Goal: Information Seeking & Learning: Compare options

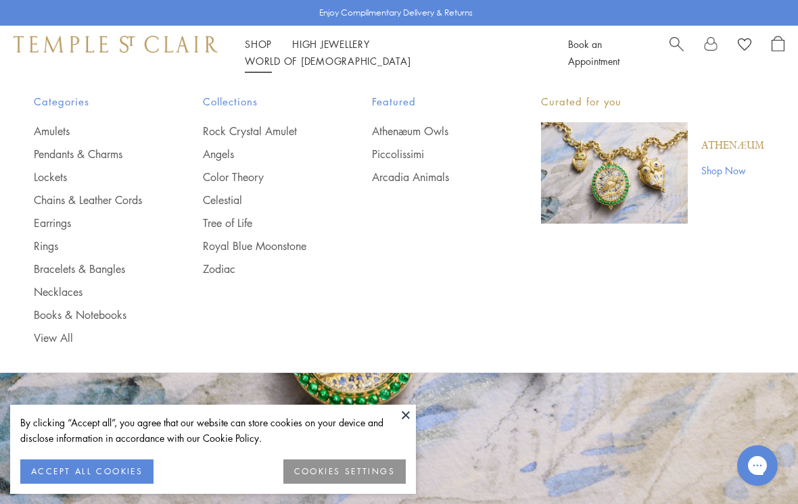
click at [216, 152] on link "Angels" at bounding box center [260, 154] width 115 height 15
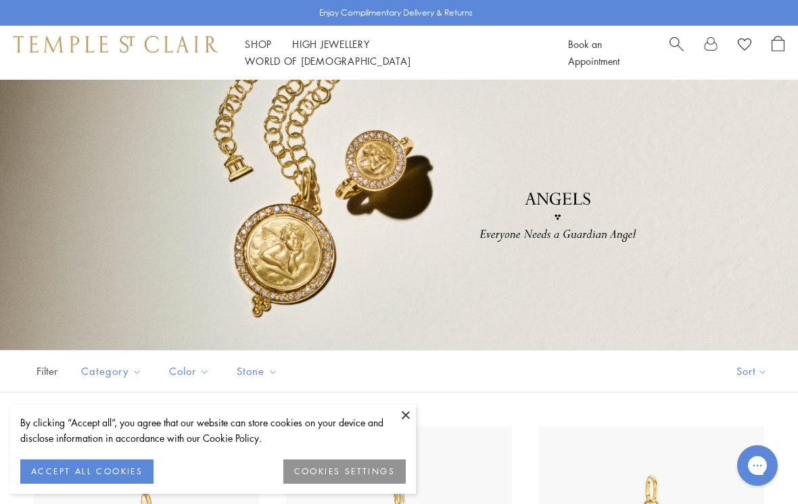
click at [405, 413] on button at bounding box center [406, 415] width 20 height 20
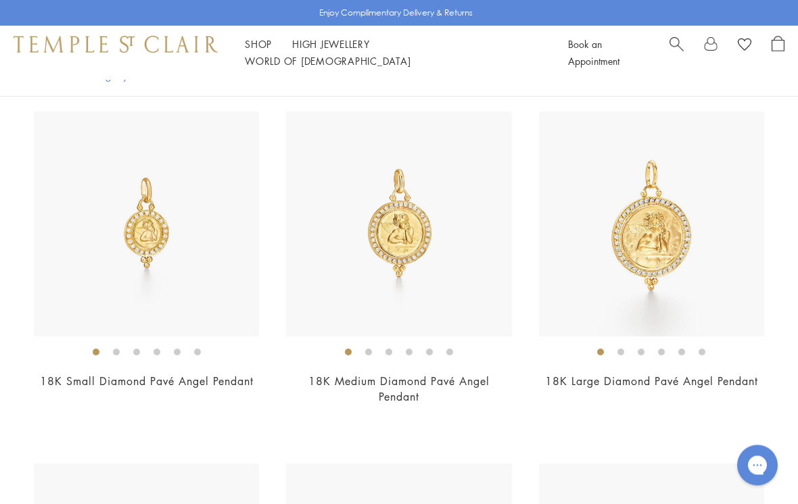
scroll to position [315, 0]
click at [147, 225] on img at bounding box center [146, 224] width 225 height 225
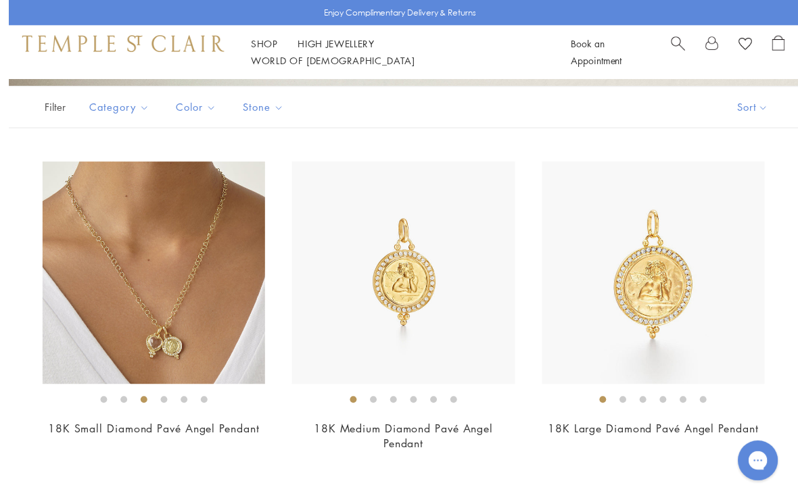
scroll to position [286, 0]
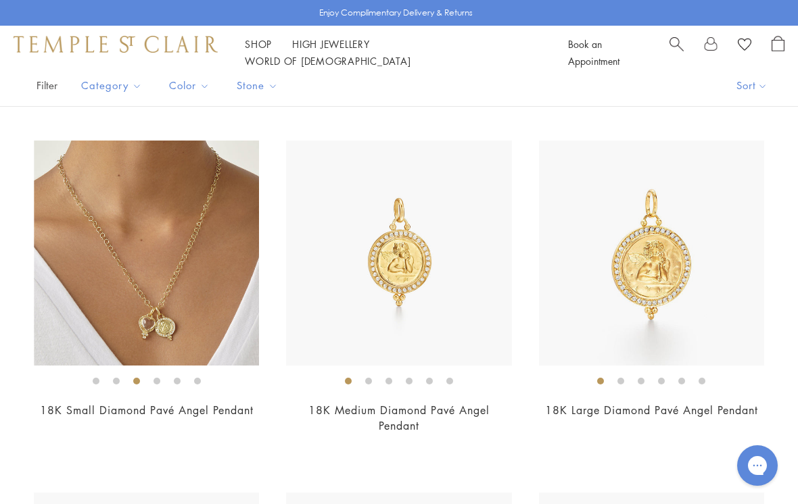
click at [135, 267] on img at bounding box center [146, 253] width 225 height 225
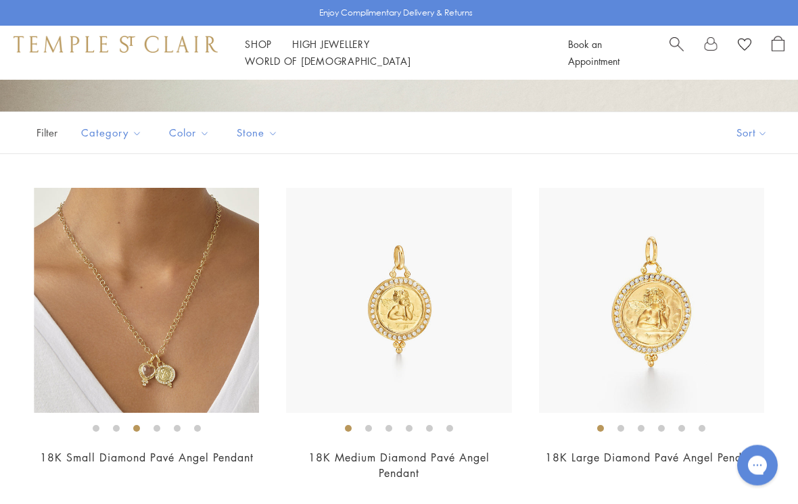
scroll to position [239, 0]
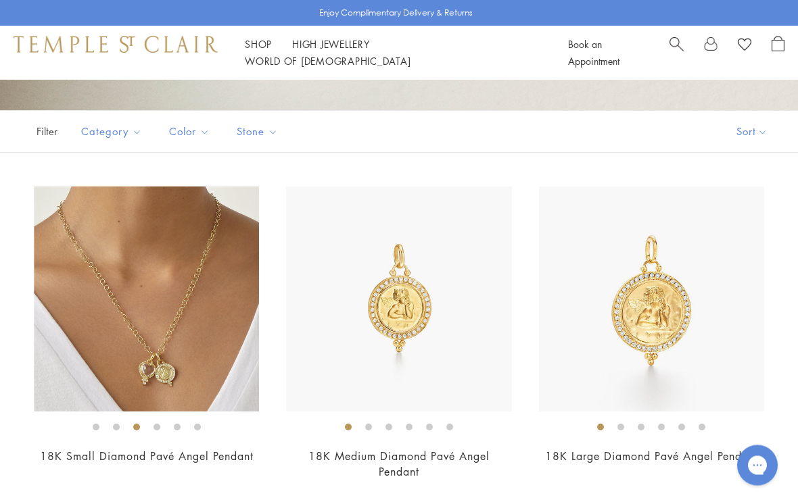
click at [129, 323] on img at bounding box center [146, 299] width 225 height 225
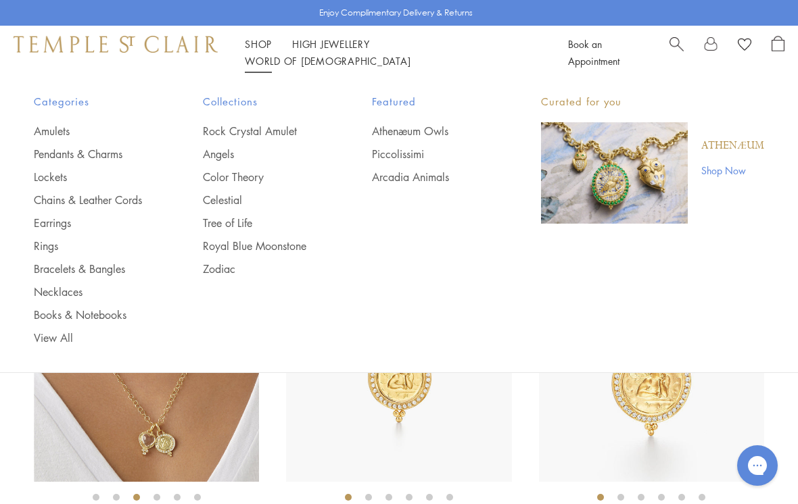
click at [100, 154] on link "Pendants & Charms" at bounding box center [91, 154] width 115 height 15
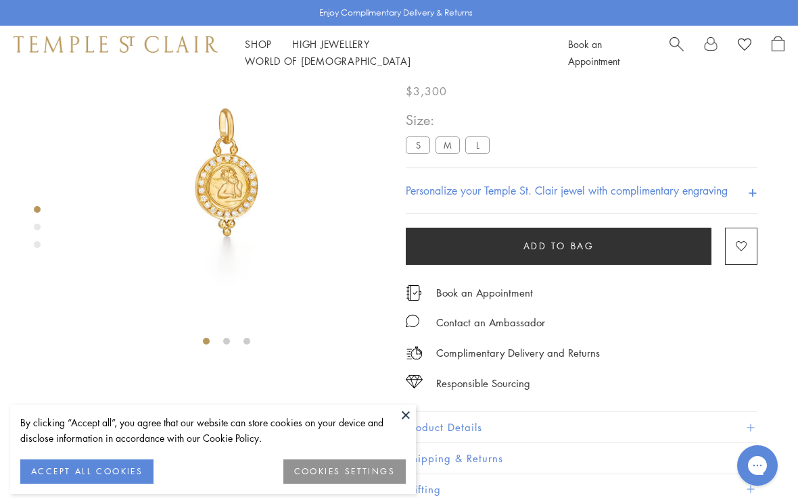
scroll to position [80, 0]
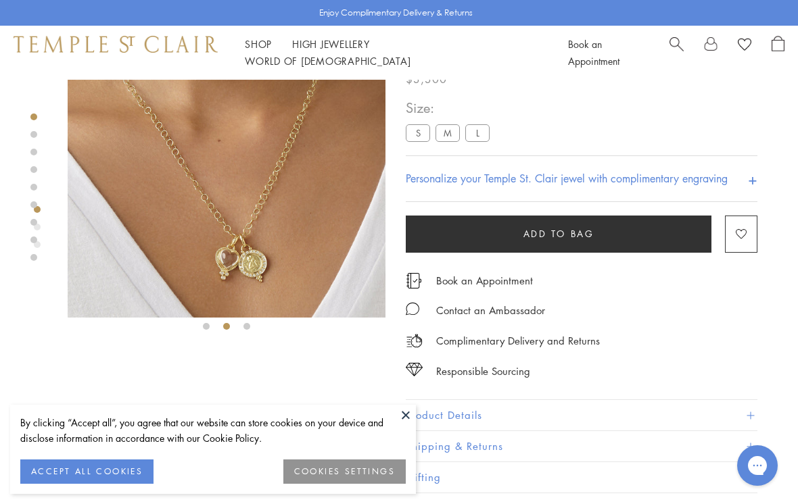
click at [216, 217] on img at bounding box center [227, 159] width 318 height 318
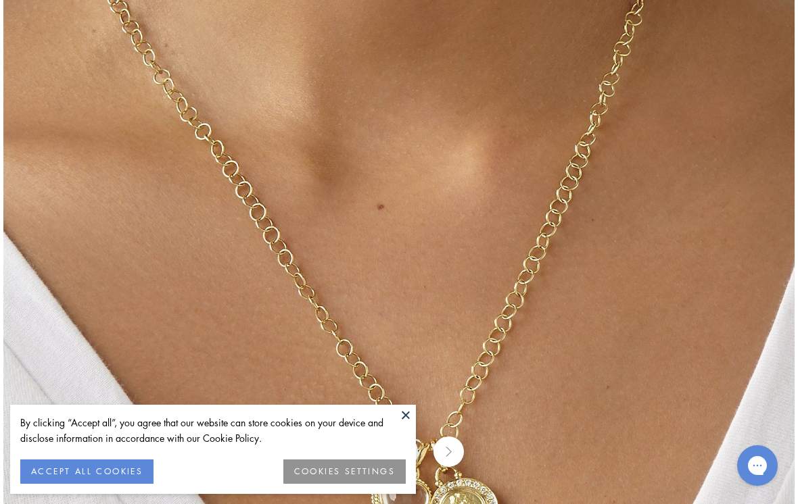
click at [403, 414] on button at bounding box center [406, 415] width 20 height 20
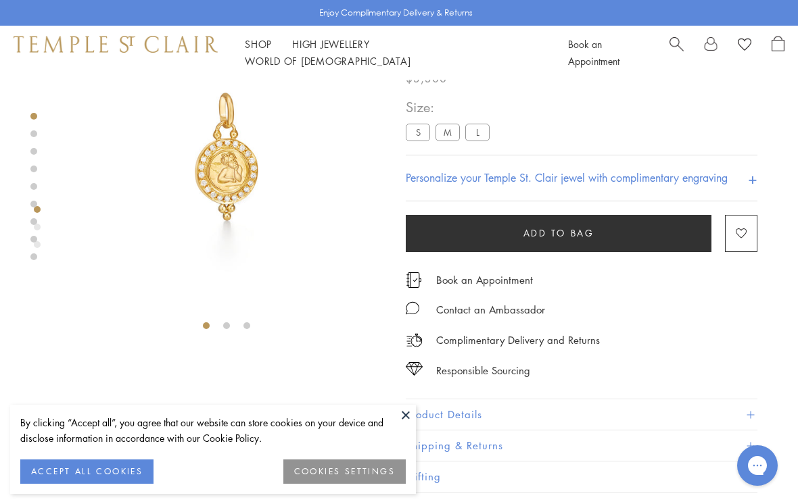
scroll to position [80, 0]
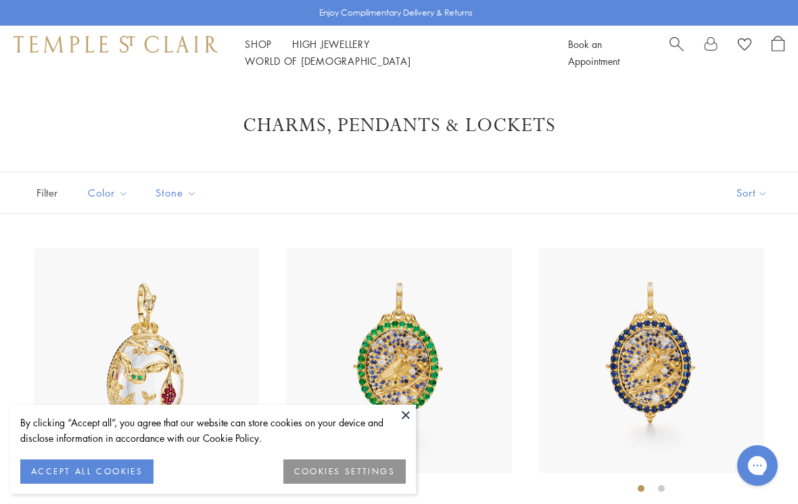
click at [408, 419] on button at bounding box center [406, 415] width 20 height 20
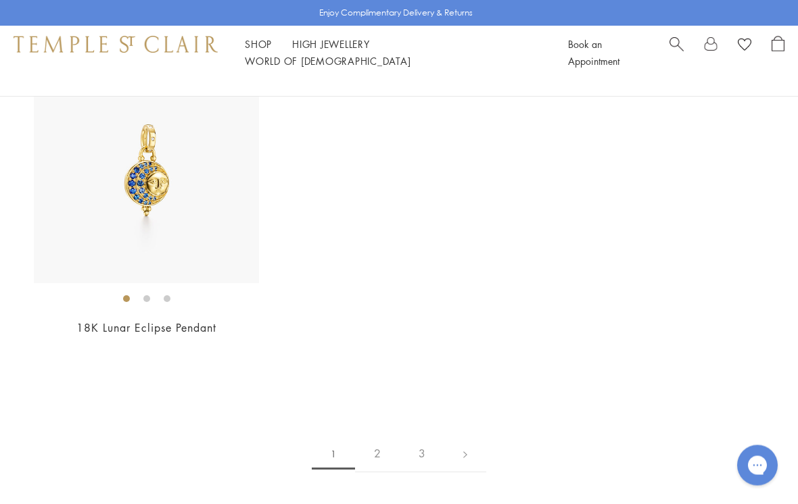
scroll to position [7330, 0]
click at [375, 439] on link "2" at bounding box center [377, 451] width 45 height 37
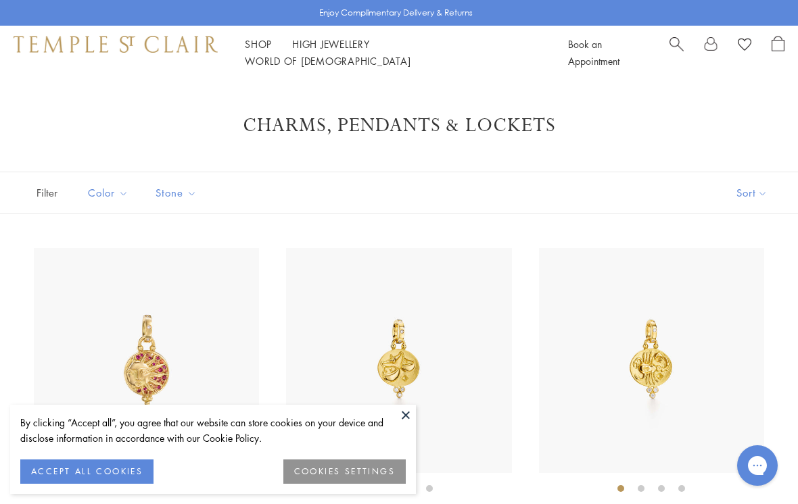
click at [406, 418] on button at bounding box center [406, 415] width 20 height 20
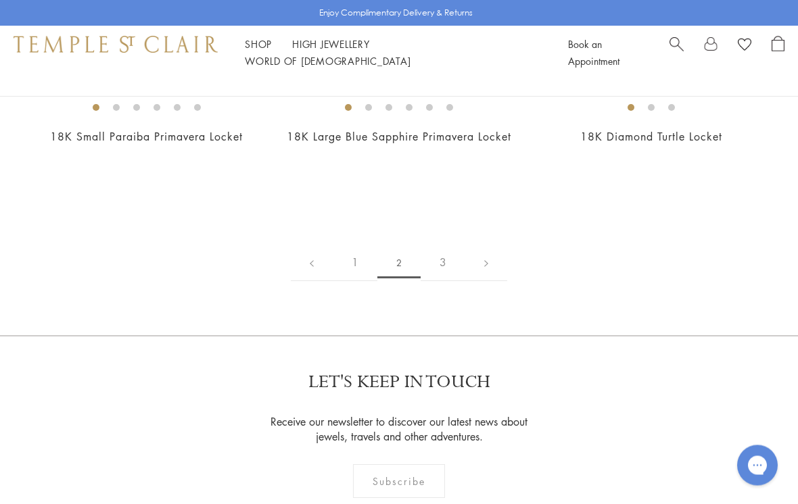
scroll to position [6443, 0]
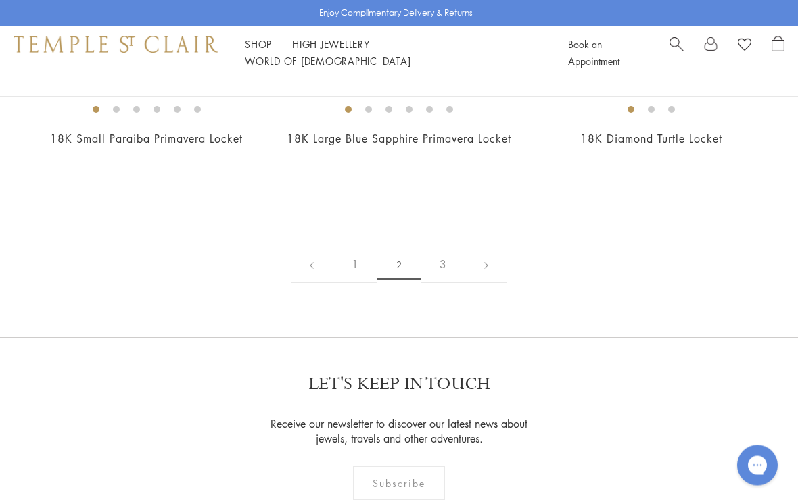
click at [440, 279] on link "3" at bounding box center [443, 265] width 45 height 37
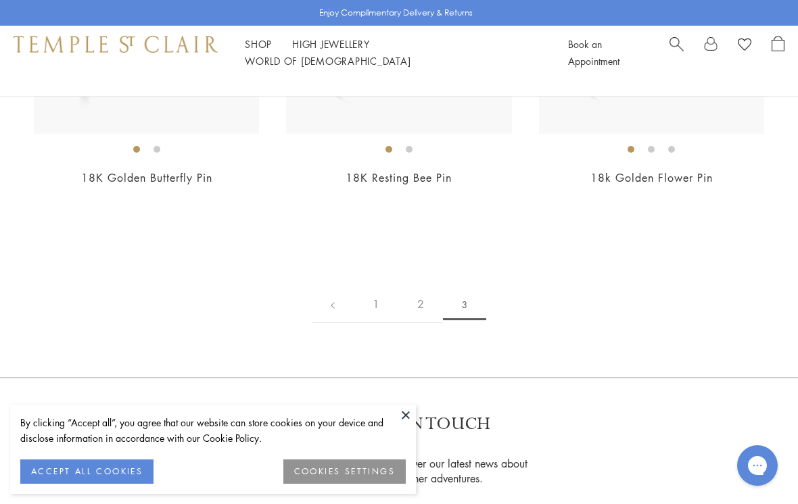
scroll to position [1013, 0]
click at [418, 295] on link "2" at bounding box center [420, 305] width 45 height 37
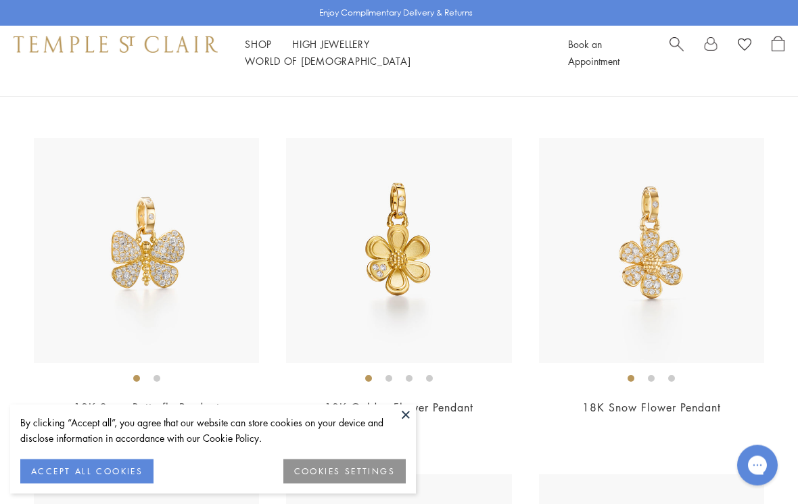
scroll to position [2469, 0]
click at [627, 261] on img at bounding box center [651, 250] width 225 height 225
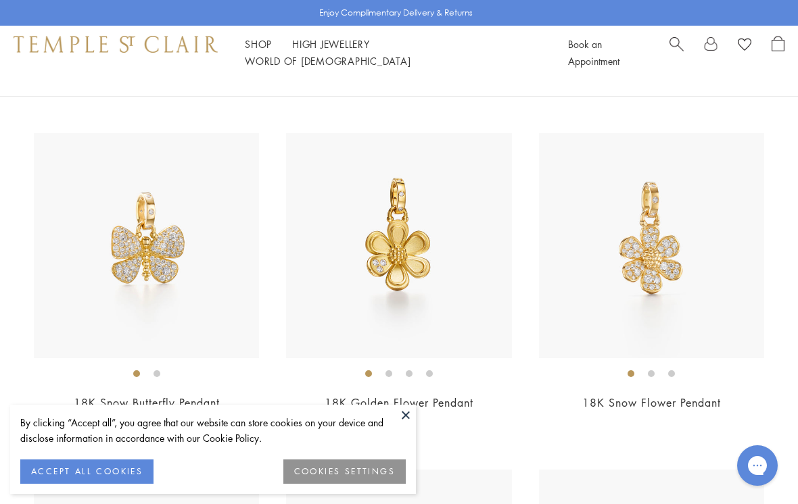
click at [400, 418] on button at bounding box center [406, 415] width 20 height 20
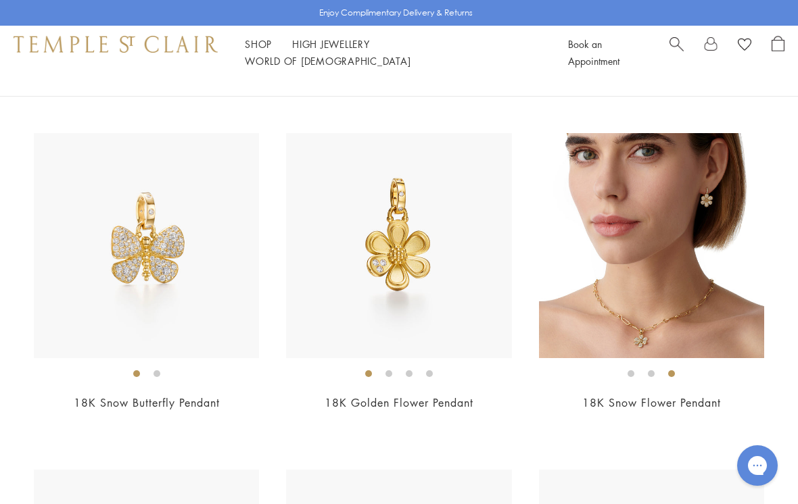
click at [619, 260] on img at bounding box center [650, 245] width 225 height 225
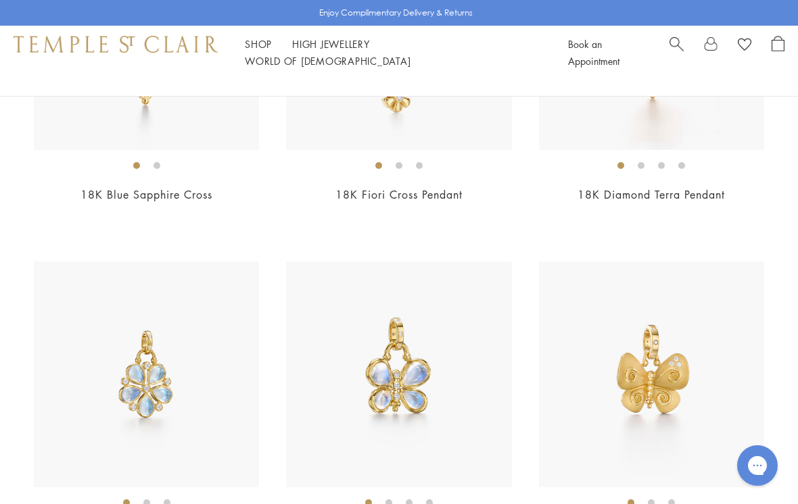
scroll to position [2008, 0]
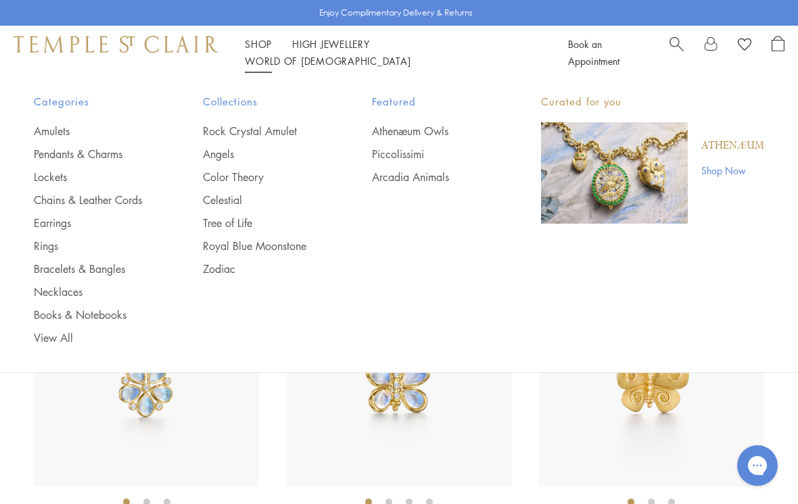
click at [41, 224] on link "Earrings" at bounding box center [91, 223] width 115 height 15
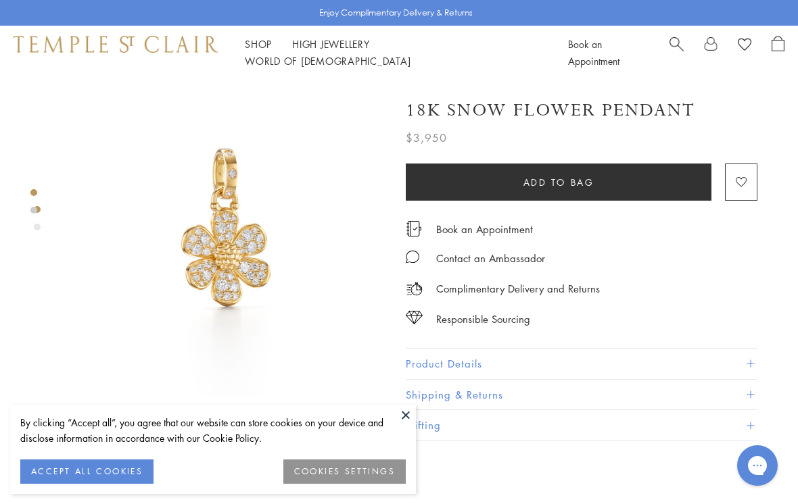
click at [404, 419] on button at bounding box center [406, 415] width 20 height 20
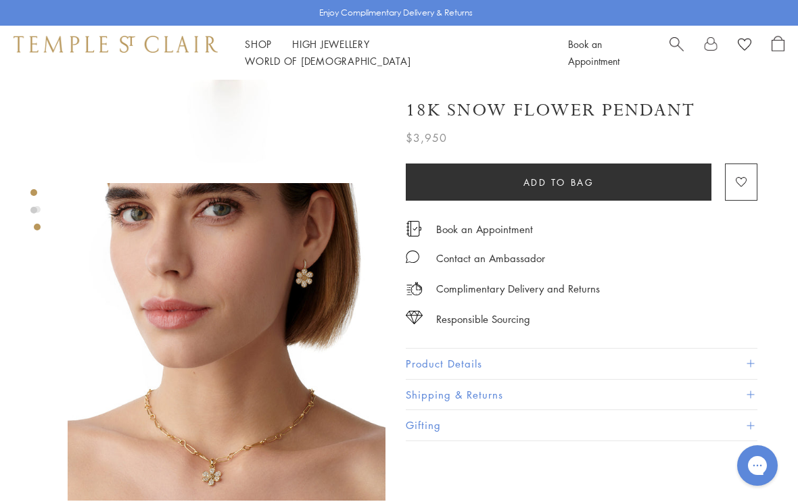
scroll to position [233, 0]
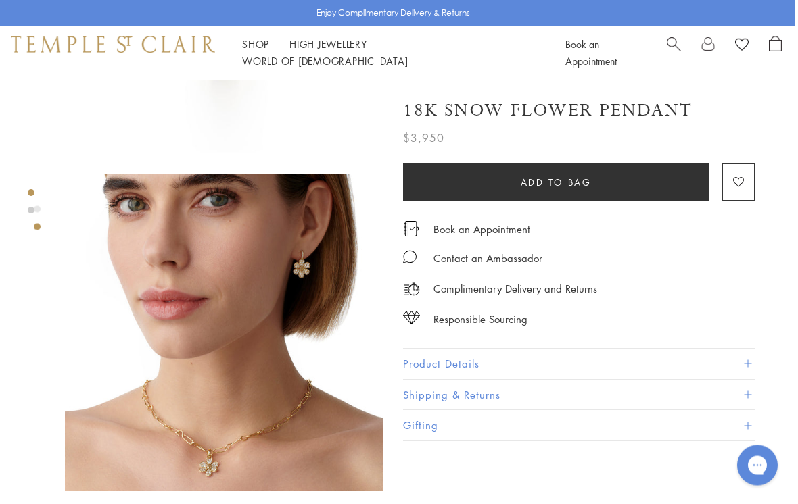
click at [201, 339] on img at bounding box center [224, 333] width 318 height 318
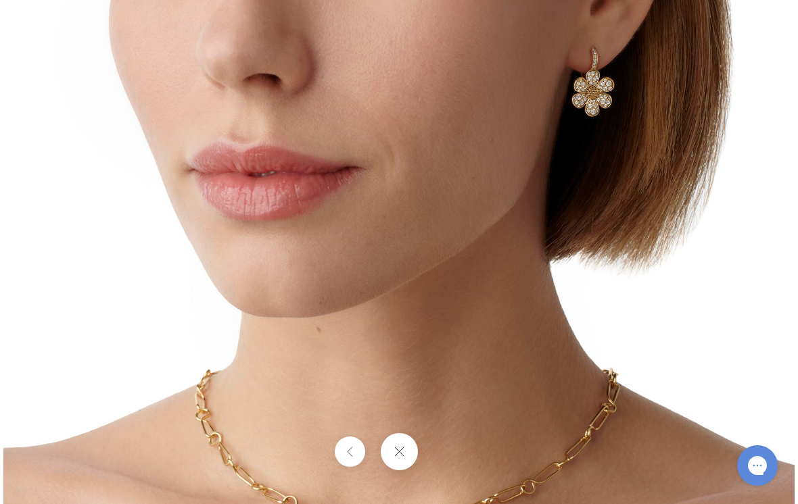
scroll to position [264, 3]
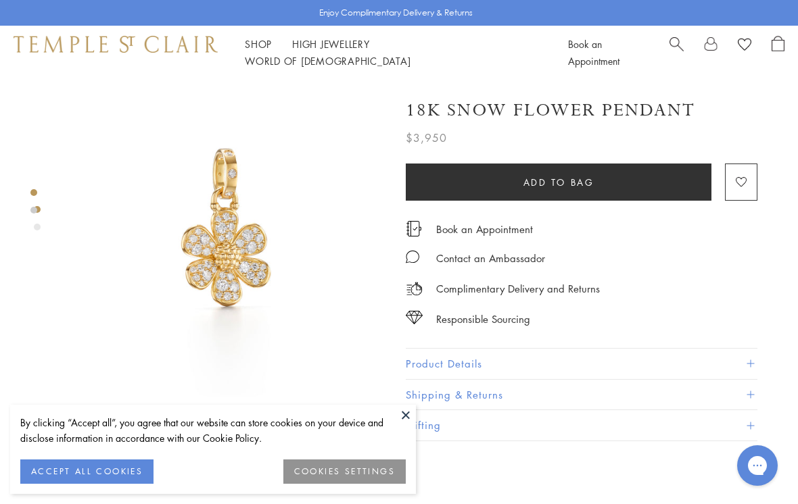
click at [406, 416] on button at bounding box center [406, 415] width 20 height 20
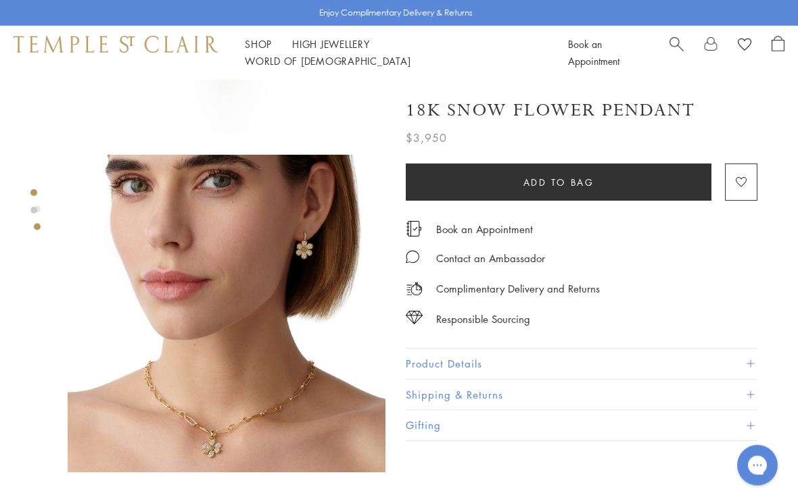
scroll to position [262, 0]
click at [202, 331] on img at bounding box center [227, 314] width 318 height 318
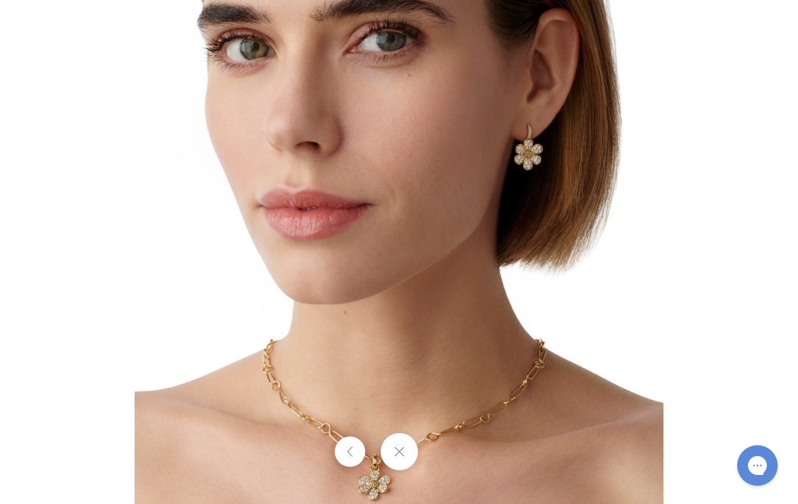
scroll to position [283, 0]
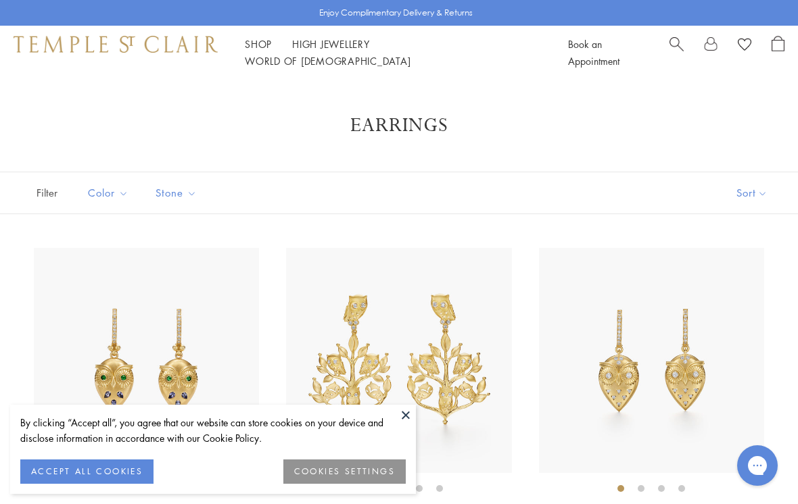
click at [402, 414] on button at bounding box center [406, 415] width 20 height 20
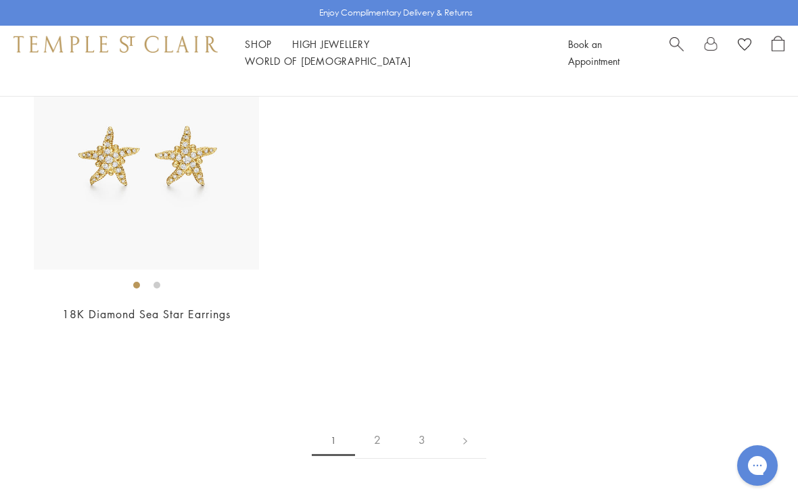
scroll to position [5967, 0]
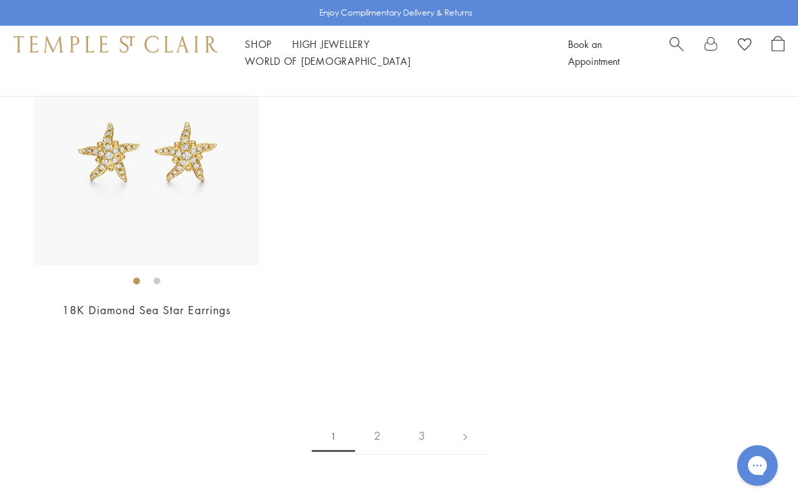
click at [377, 424] on link "2" at bounding box center [377, 436] width 45 height 37
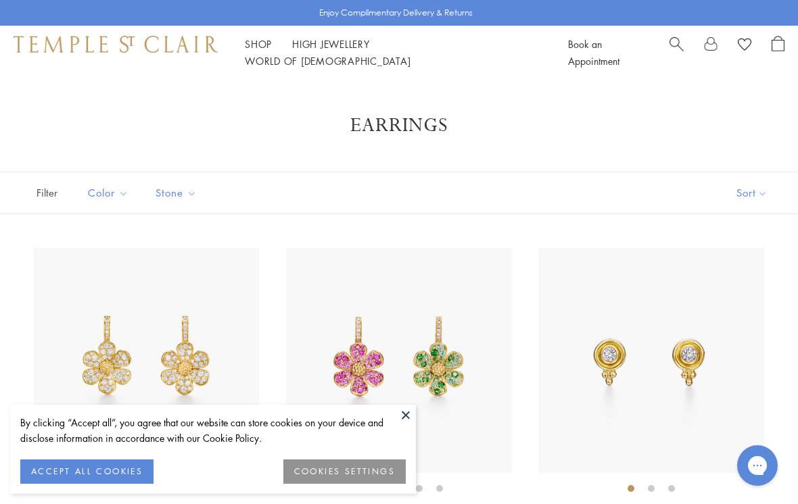
click at [410, 417] on button at bounding box center [406, 415] width 20 height 20
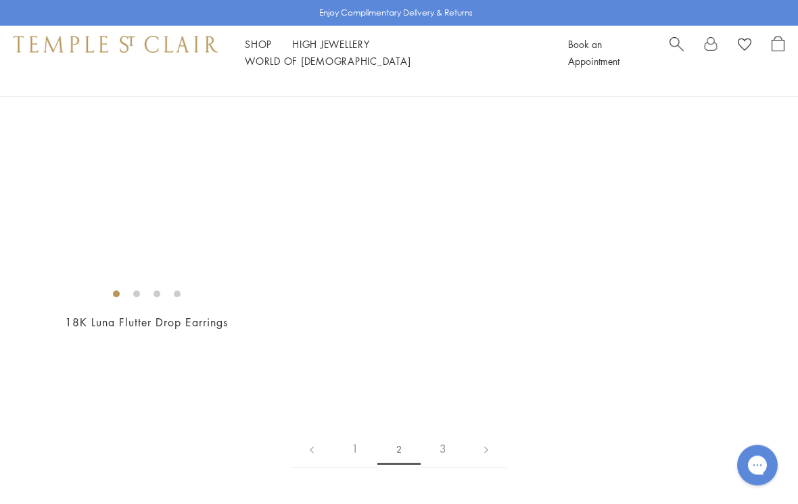
scroll to position [5648, 0]
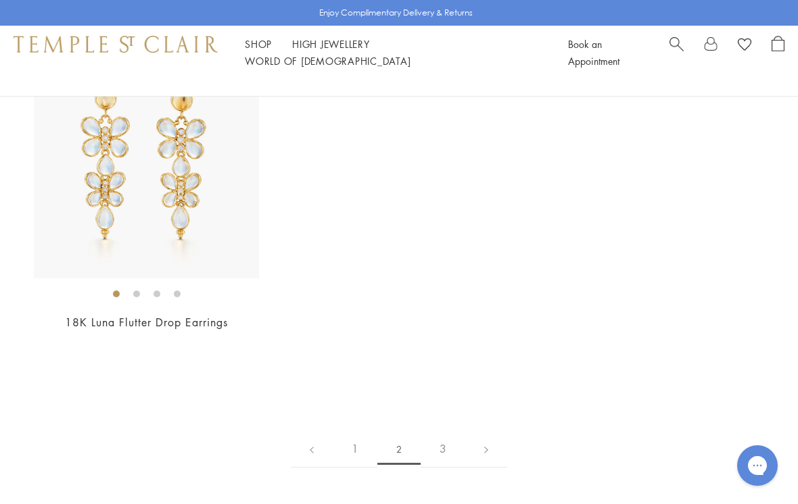
click at [441, 437] on link "3" at bounding box center [443, 449] width 45 height 37
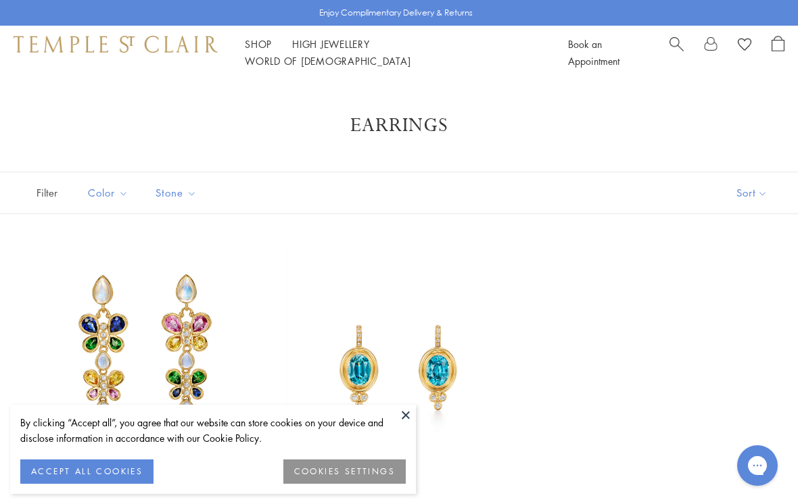
click at [408, 416] on button at bounding box center [406, 415] width 20 height 20
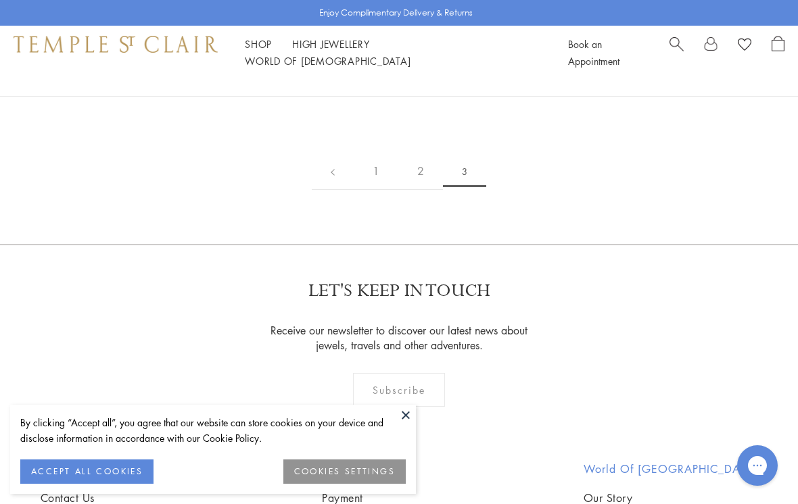
scroll to position [413, 0]
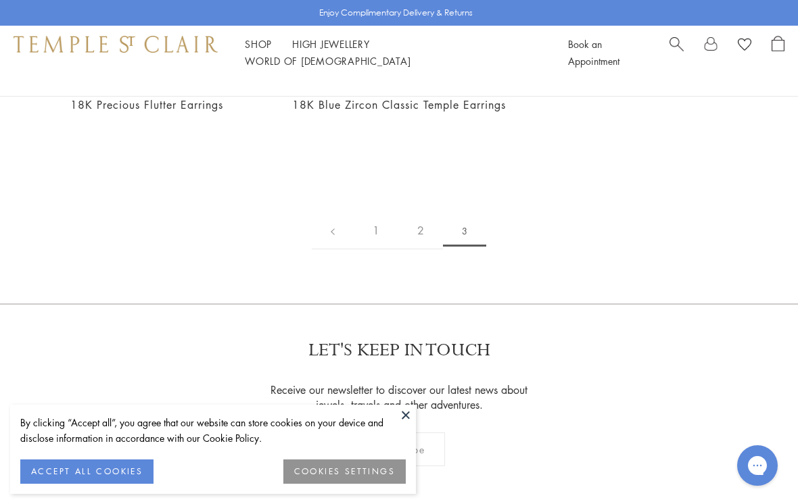
click at [375, 227] on link "1" at bounding box center [376, 230] width 45 height 37
click at [400, 418] on button at bounding box center [406, 415] width 20 height 20
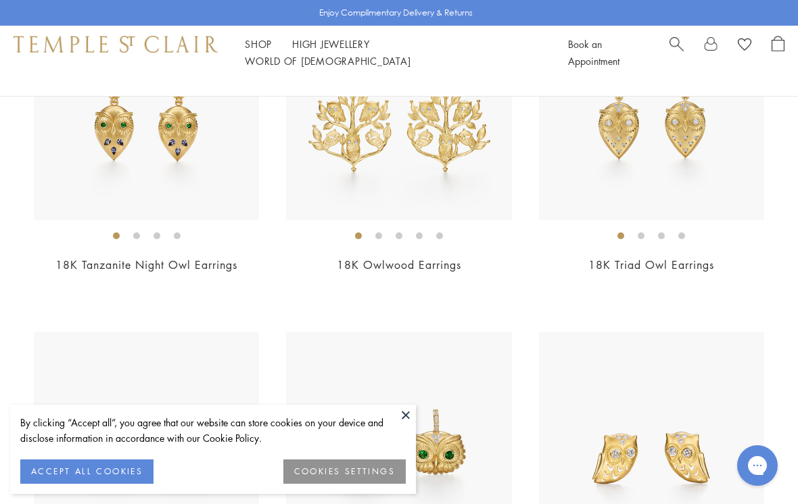
scroll to position [252, 0]
click at [405, 425] on button at bounding box center [406, 415] width 20 height 20
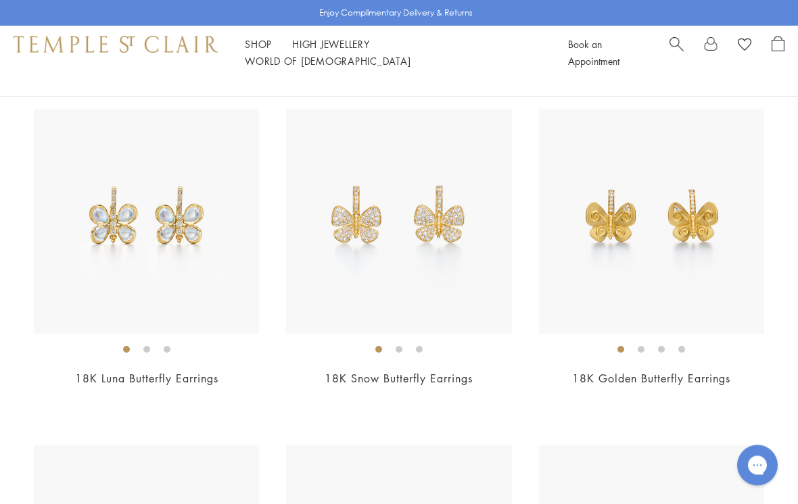
scroll to position [5224, 0]
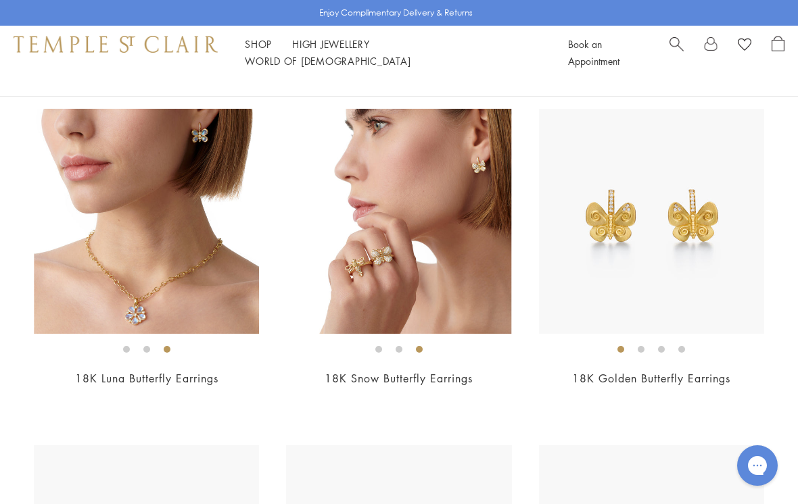
click at [397, 228] on img at bounding box center [398, 221] width 225 height 225
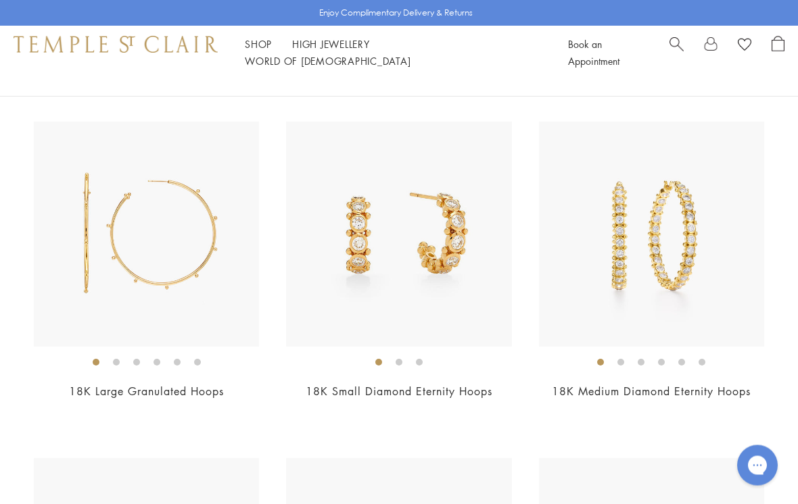
scroll to position [4197, 0]
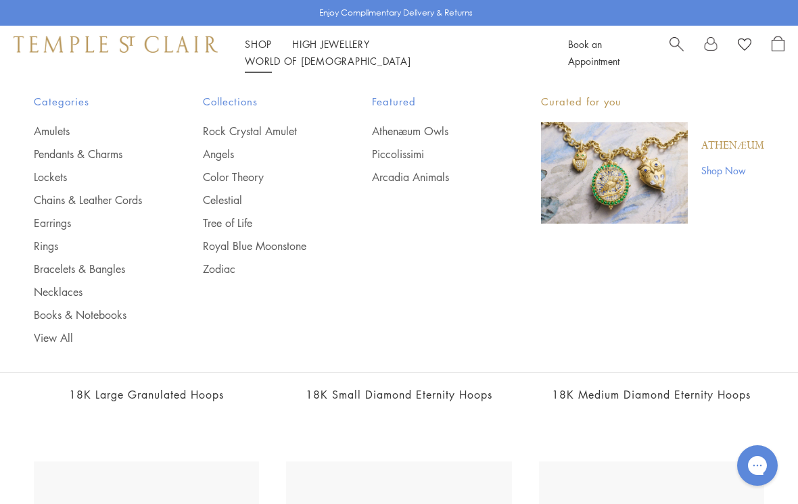
click at [98, 151] on link "Pendants & Charms" at bounding box center [91, 154] width 115 height 15
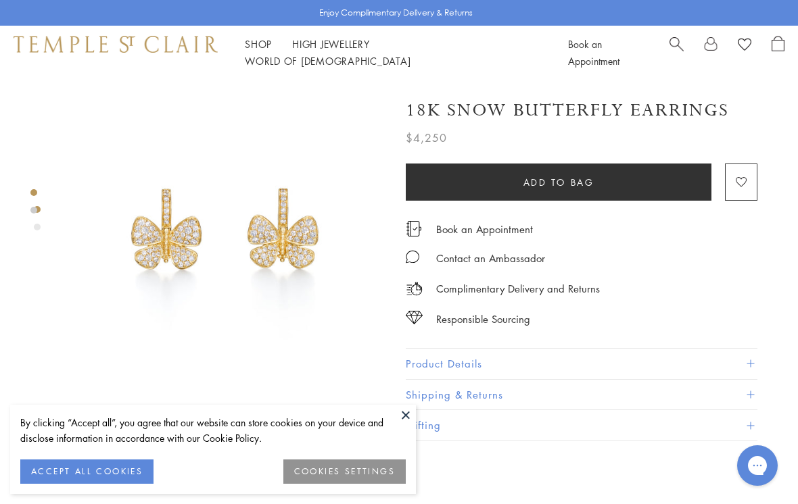
click at [404, 412] on button at bounding box center [406, 415] width 20 height 20
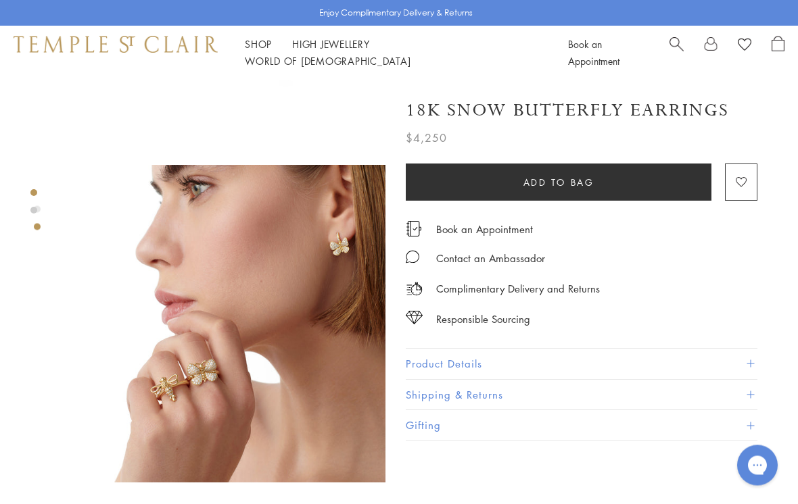
scroll to position [252, 0]
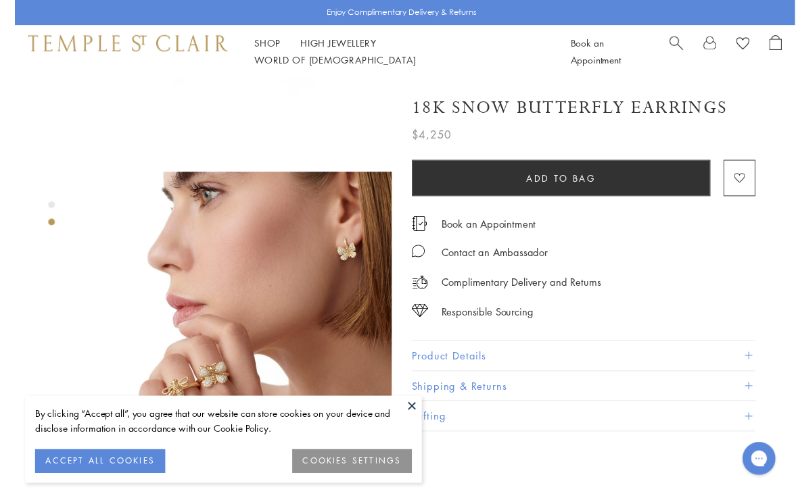
scroll to position [292, 0]
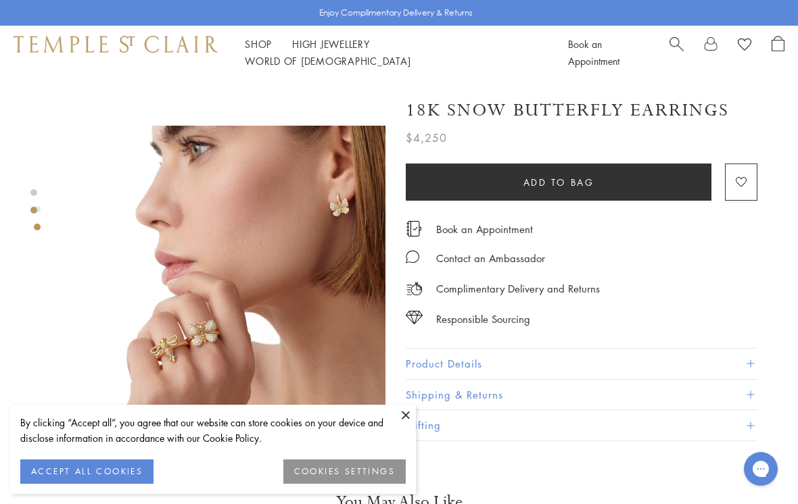
click at [400, 420] on button at bounding box center [406, 415] width 20 height 20
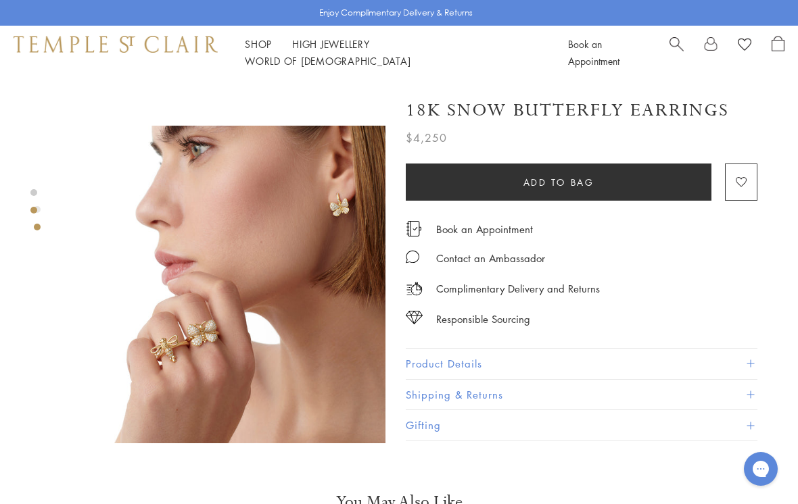
click at [207, 242] on img at bounding box center [227, 285] width 318 height 318
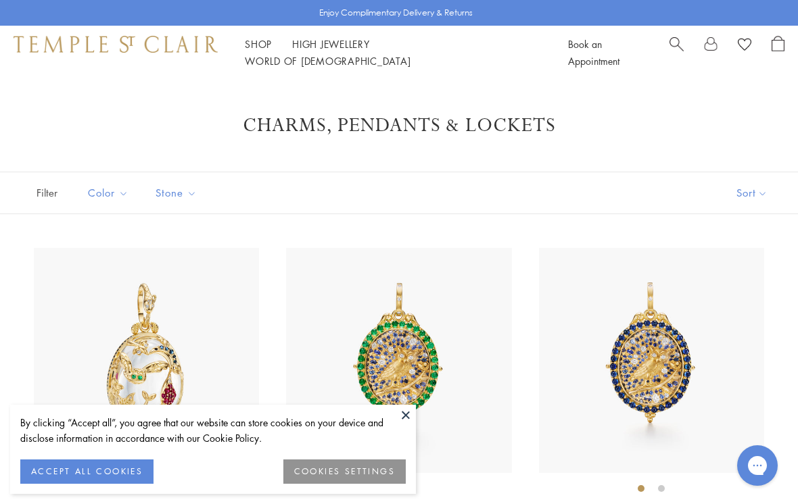
click at [406, 414] on button at bounding box center [406, 415] width 20 height 20
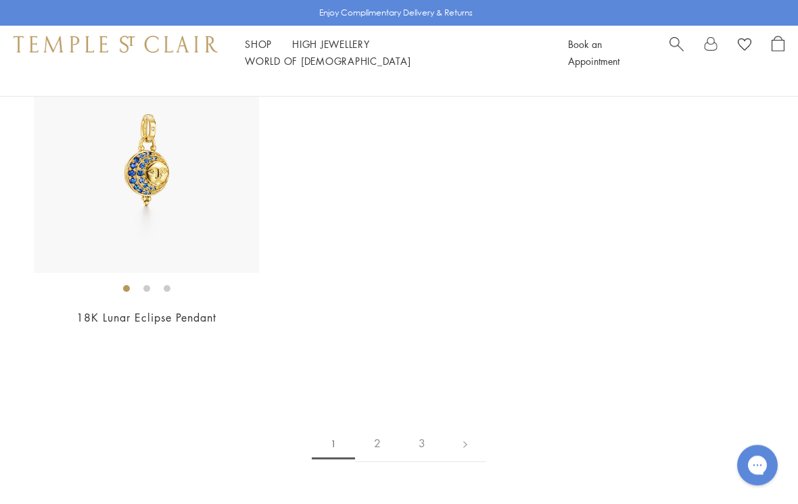
scroll to position [7338, 0]
click at [378, 428] on link "2" at bounding box center [377, 443] width 45 height 37
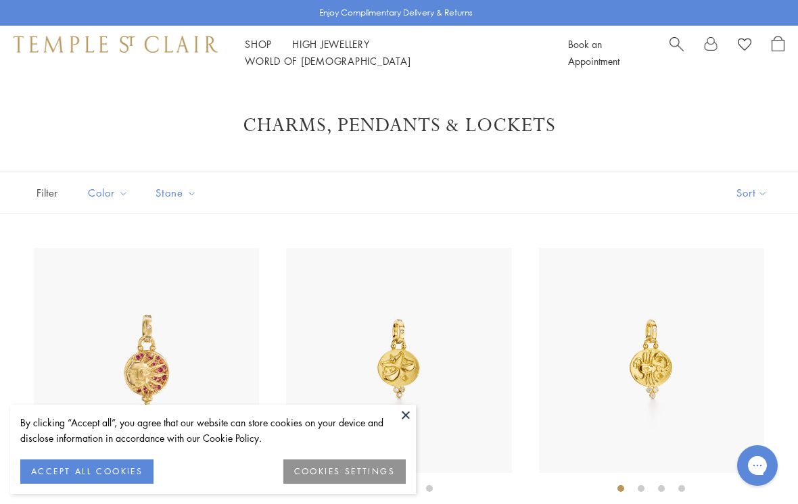
click at [405, 416] on button at bounding box center [406, 415] width 20 height 20
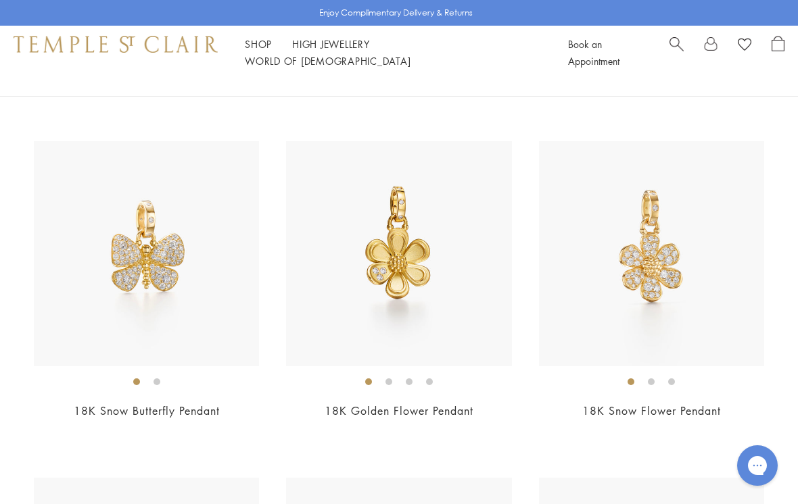
scroll to position [2466, 0]
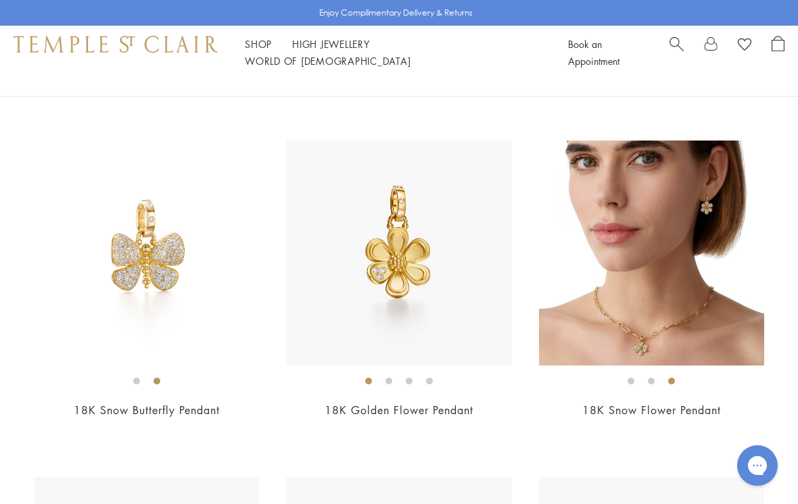
click at [642, 245] on img at bounding box center [651, 253] width 225 height 225
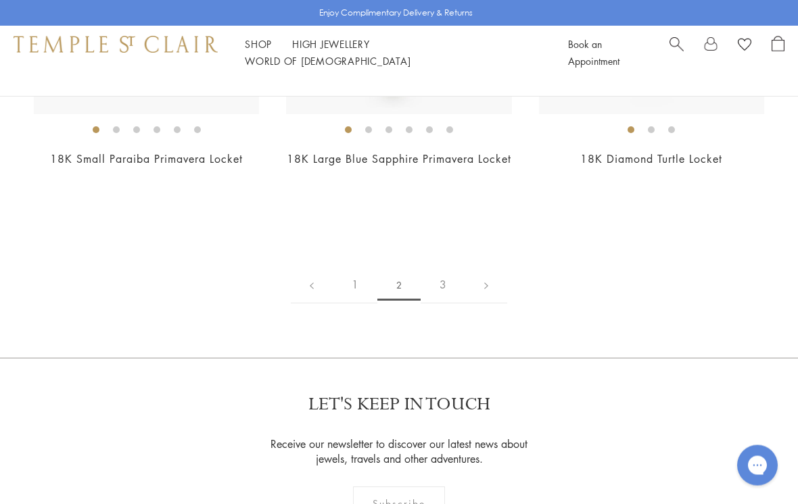
scroll to position [6424, 0]
click at [354, 296] on link "1" at bounding box center [355, 284] width 45 height 37
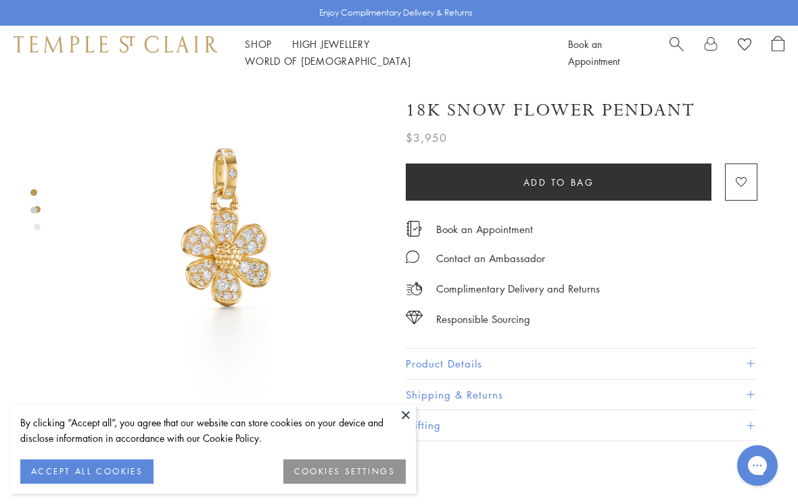
click at [408, 415] on button at bounding box center [406, 415] width 20 height 20
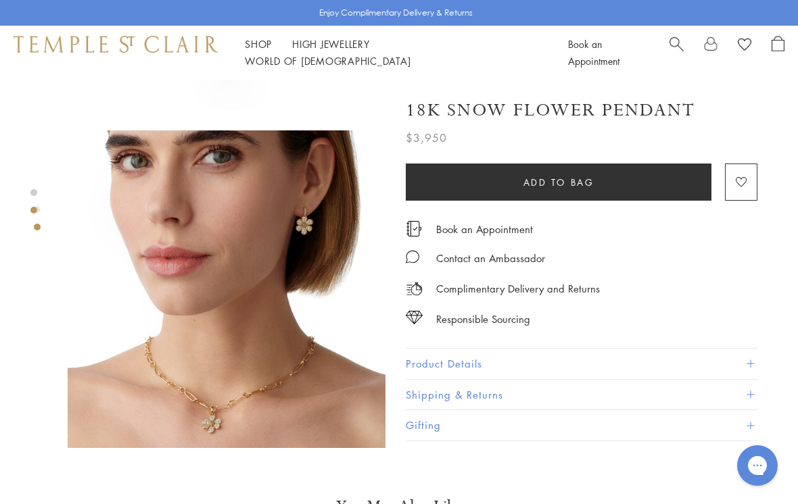
scroll to position [289, 0]
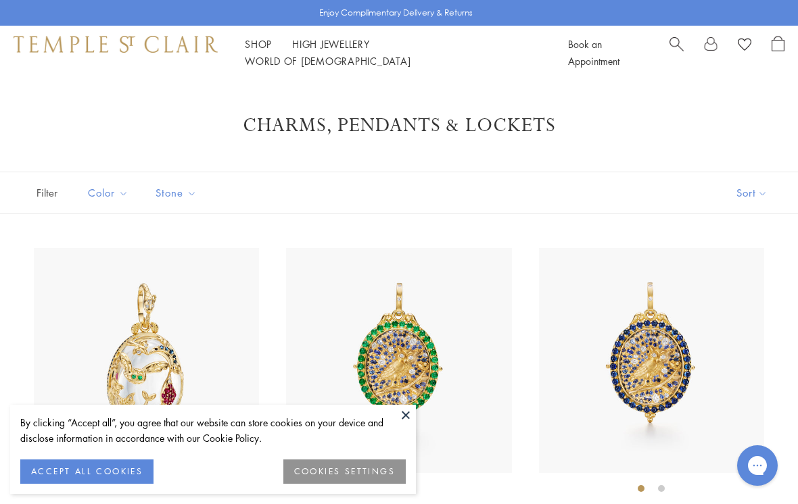
click at [412, 412] on button at bounding box center [406, 415] width 20 height 20
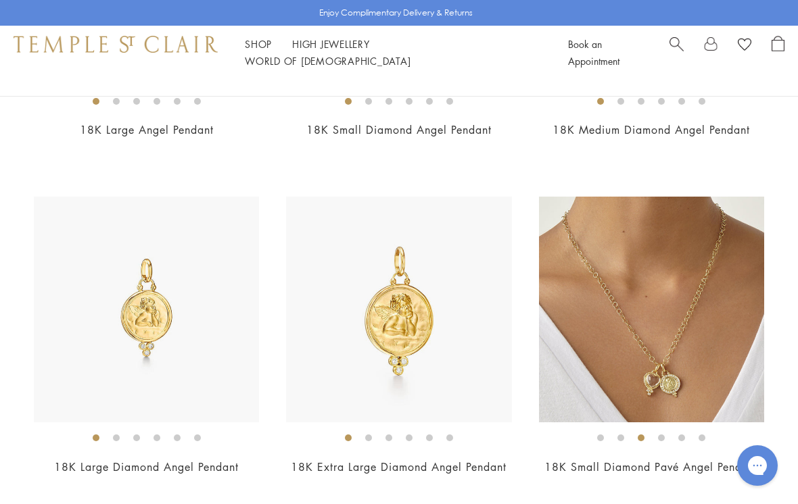
scroll to position [2089, 0]
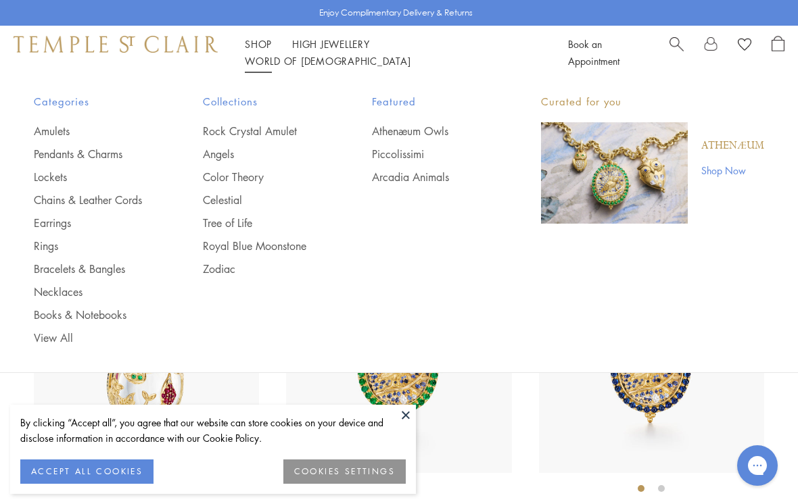
click at [110, 206] on link "Chains & Leather Cords" at bounding box center [91, 200] width 115 height 15
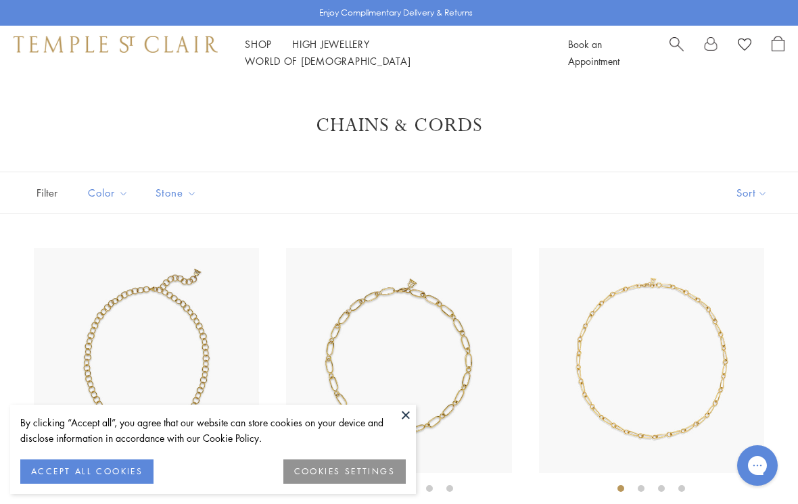
click at [402, 411] on button at bounding box center [406, 415] width 20 height 20
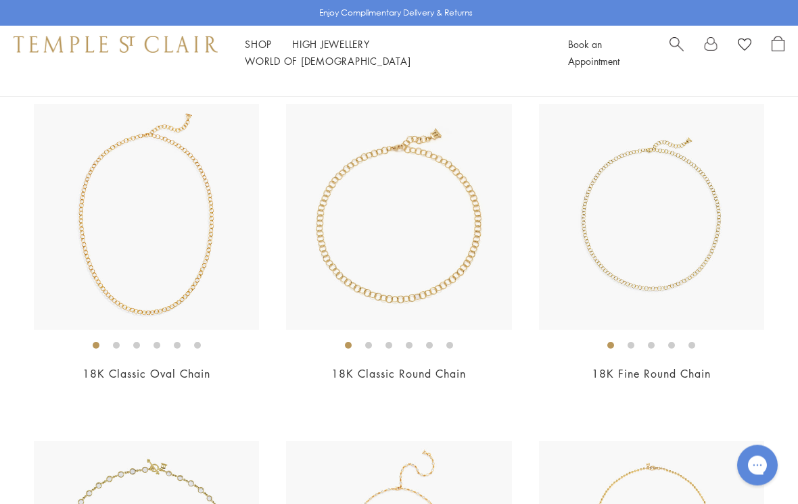
scroll to position [818, 0]
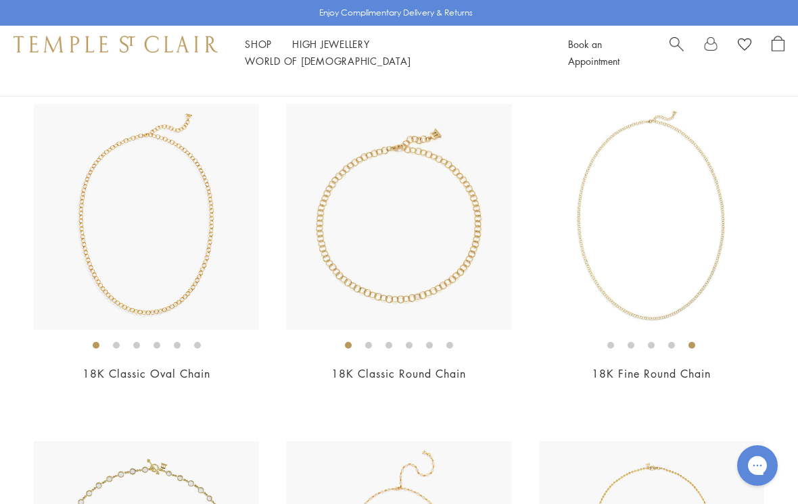
click at [613, 212] on img at bounding box center [651, 216] width 225 height 225
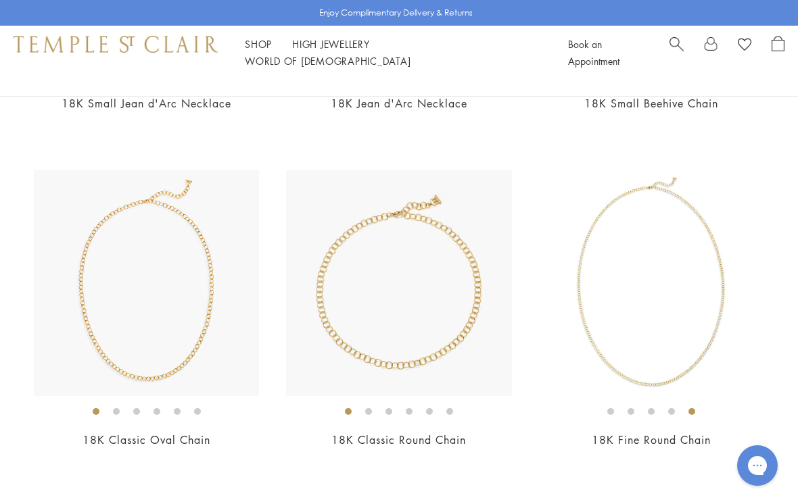
scroll to position [751, 0]
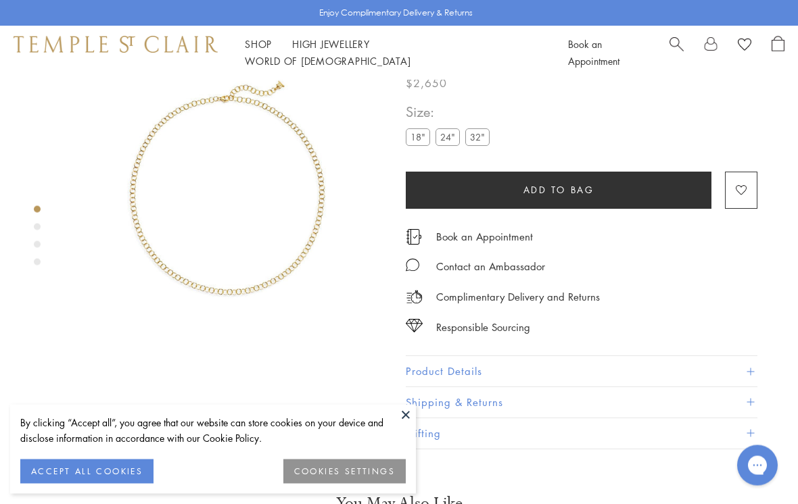
scroll to position [80, 0]
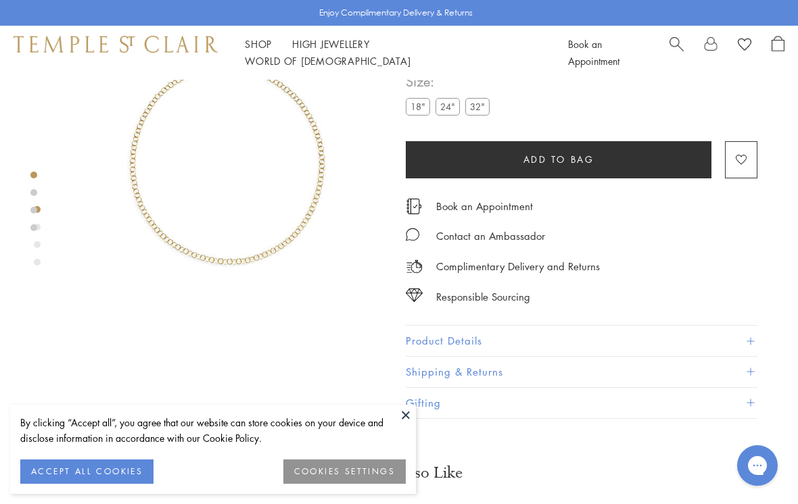
click at [402, 412] on button at bounding box center [406, 415] width 20 height 20
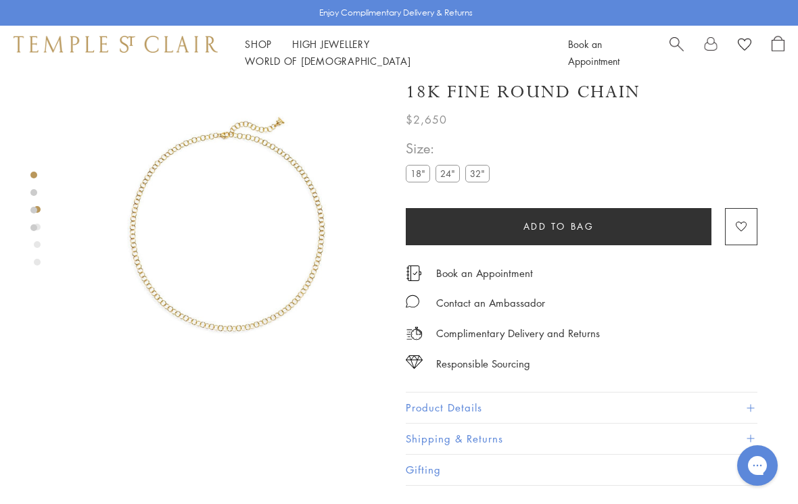
scroll to position [11, 0]
click at [451, 172] on label "24"" at bounding box center [447, 174] width 24 height 17
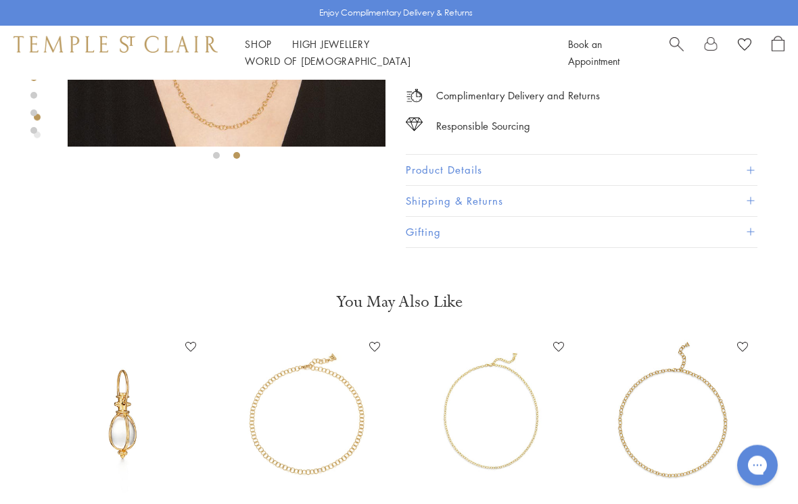
click at [420, 169] on button "Product Details" at bounding box center [582, 171] width 352 height 30
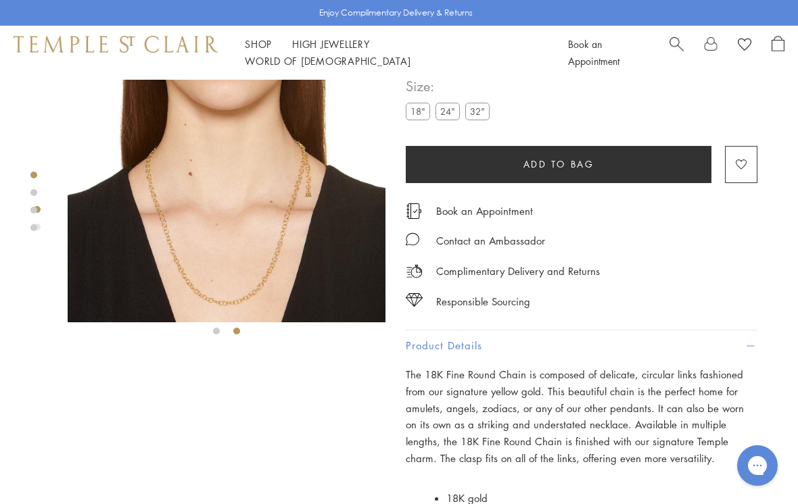
scroll to position [75, 0]
click at [186, 221] on img at bounding box center [227, 164] width 318 height 318
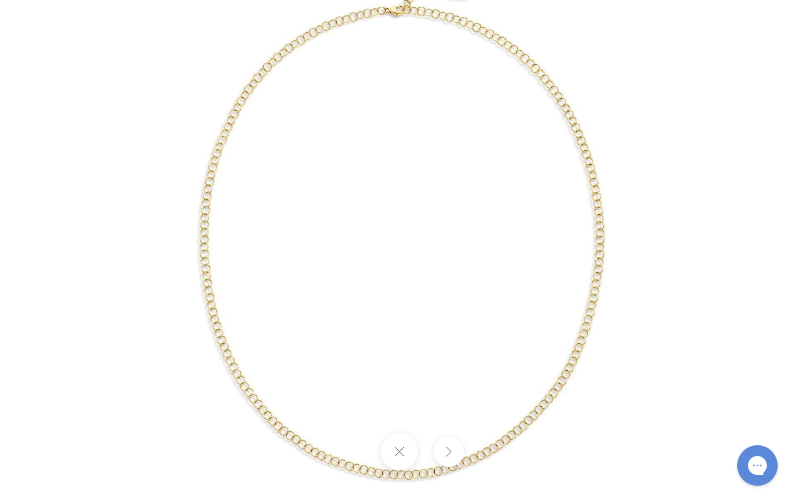
scroll to position [11, 0]
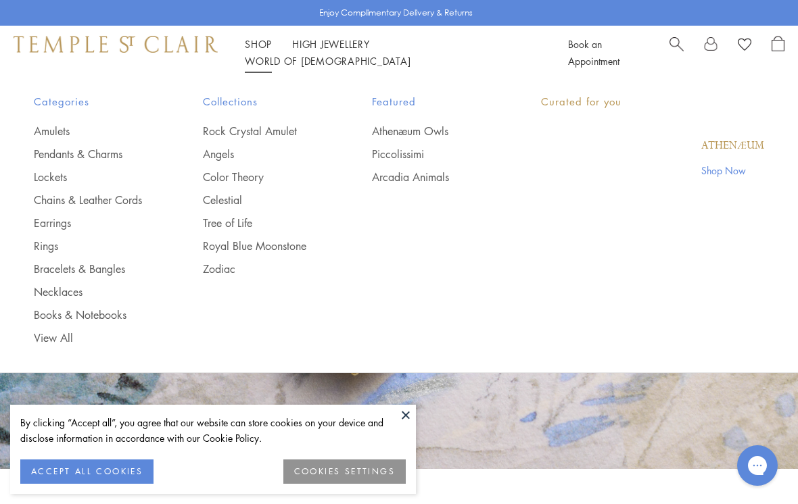
click at [257, 51] on link "Shop Shop" at bounding box center [258, 44] width 27 height 14
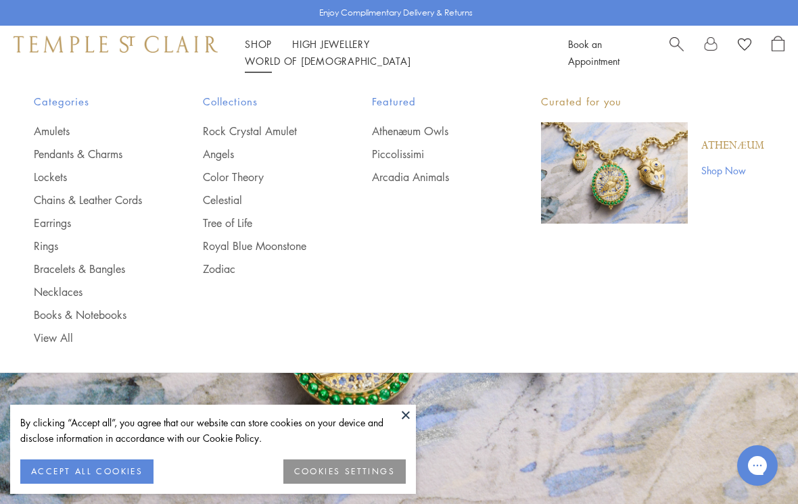
click at [95, 156] on link "Pendants & Charms" at bounding box center [91, 154] width 115 height 15
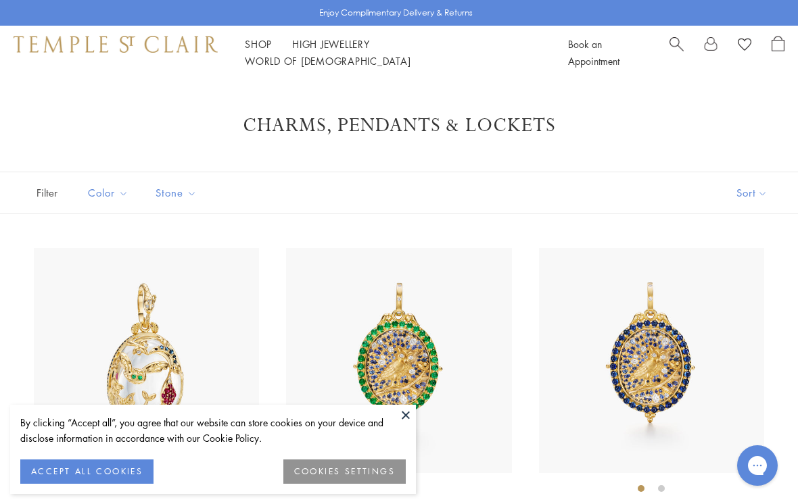
click at [408, 414] on button at bounding box center [406, 415] width 20 height 20
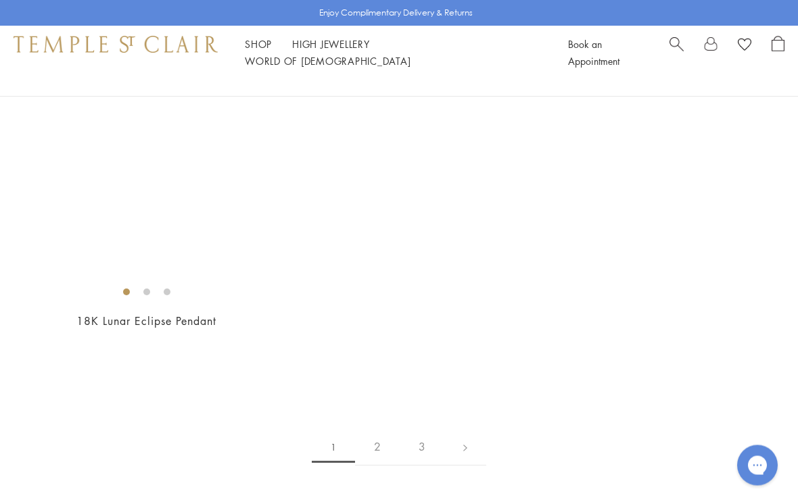
scroll to position [7349, 0]
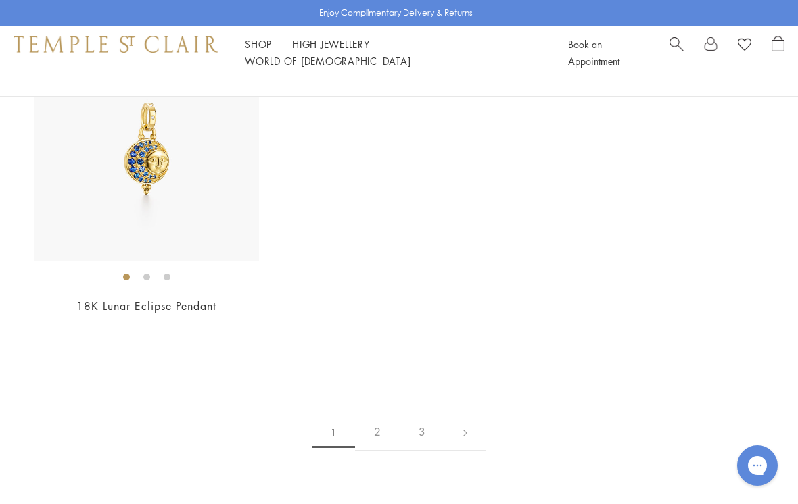
click at [376, 423] on link "2" at bounding box center [377, 432] width 45 height 37
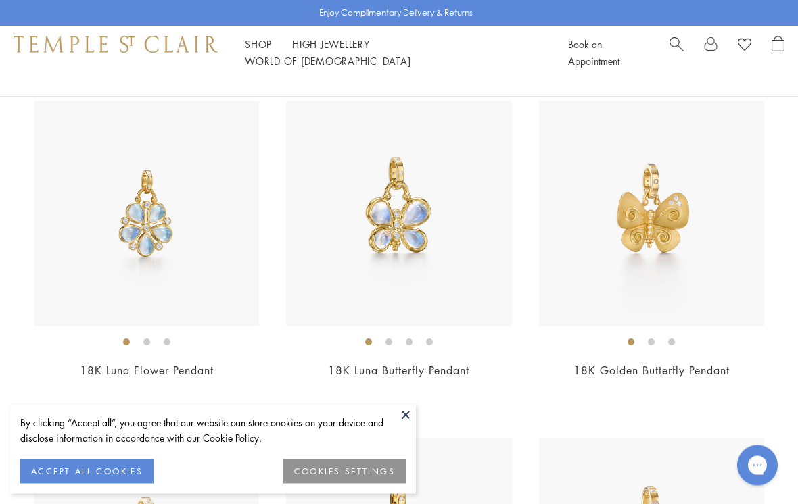
scroll to position [2169, 0]
click at [405, 425] on button at bounding box center [406, 415] width 20 height 20
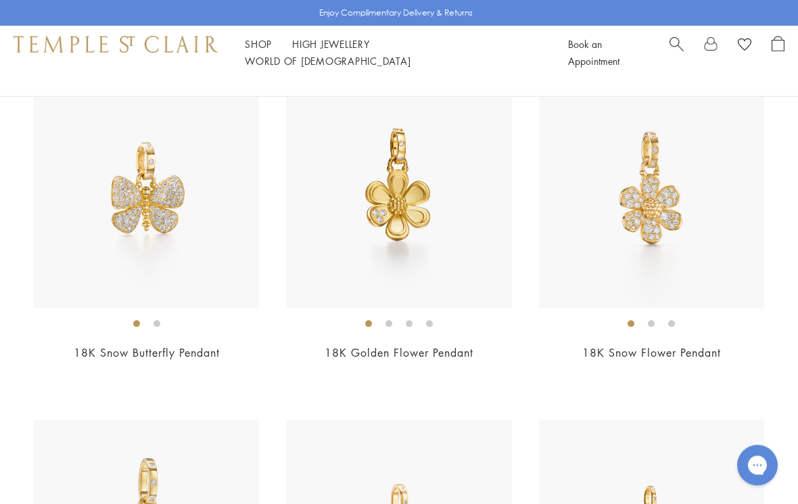
scroll to position [2524, 0]
click at [131, 210] on img at bounding box center [146, 195] width 225 height 225
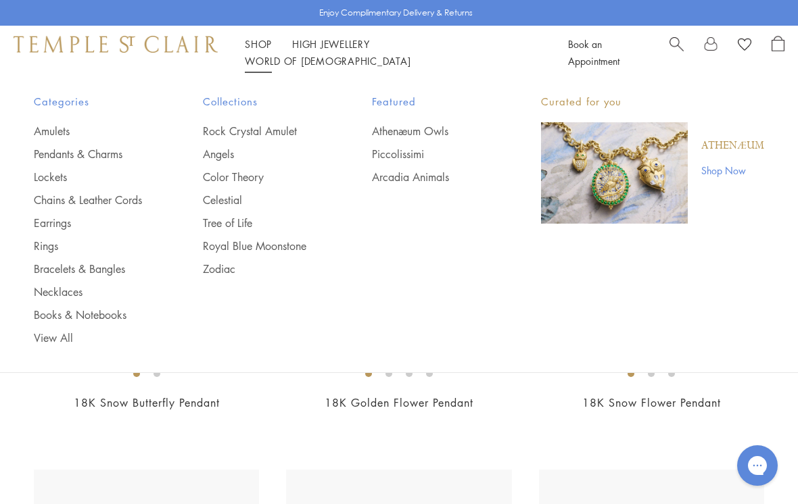
click at [218, 159] on link "Angels" at bounding box center [260, 154] width 115 height 15
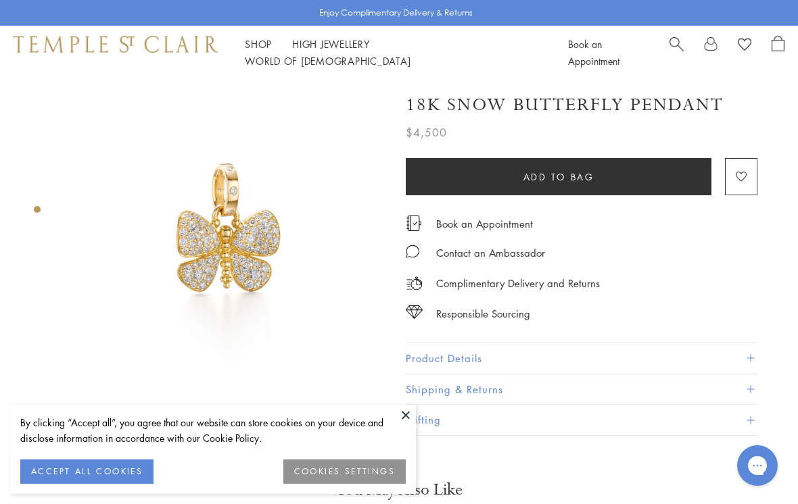
click at [403, 412] on button at bounding box center [406, 415] width 20 height 20
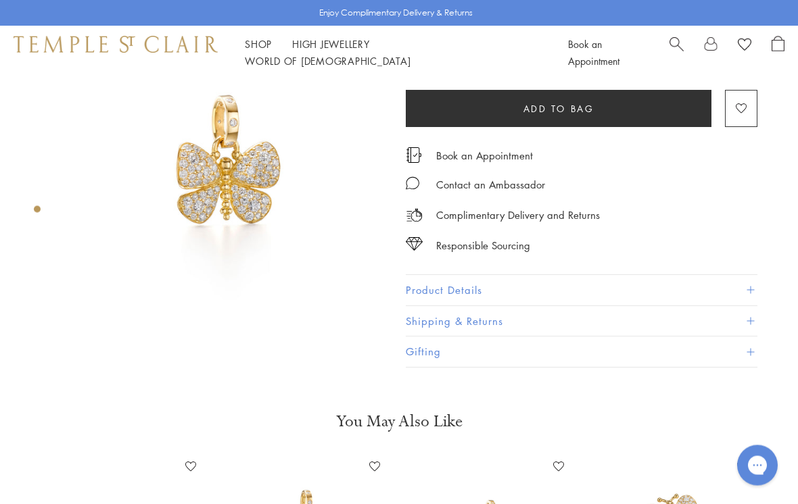
scroll to position [66, 0]
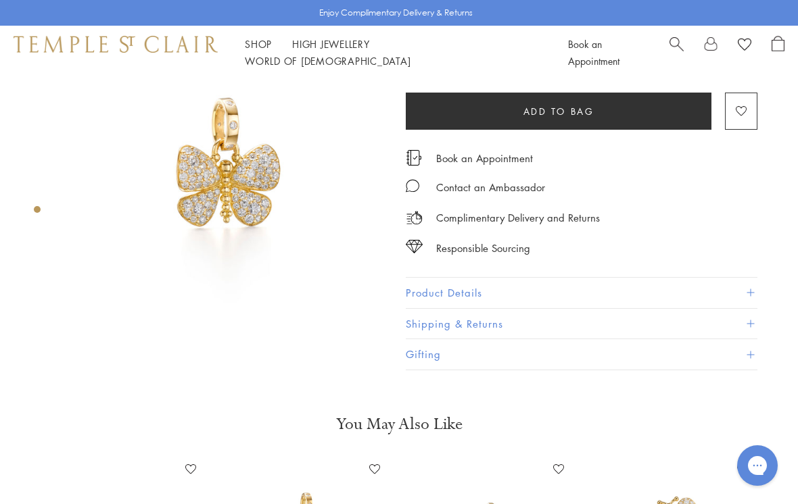
click at [422, 284] on button "Product Details" at bounding box center [582, 293] width 352 height 30
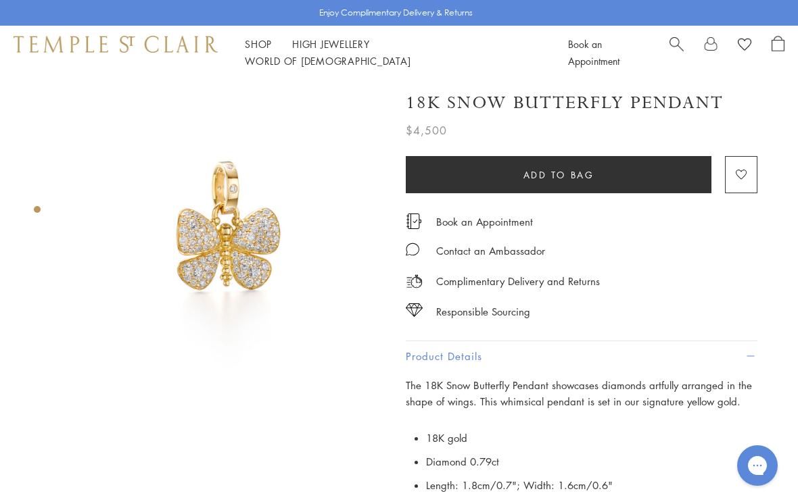
scroll to position [16, 0]
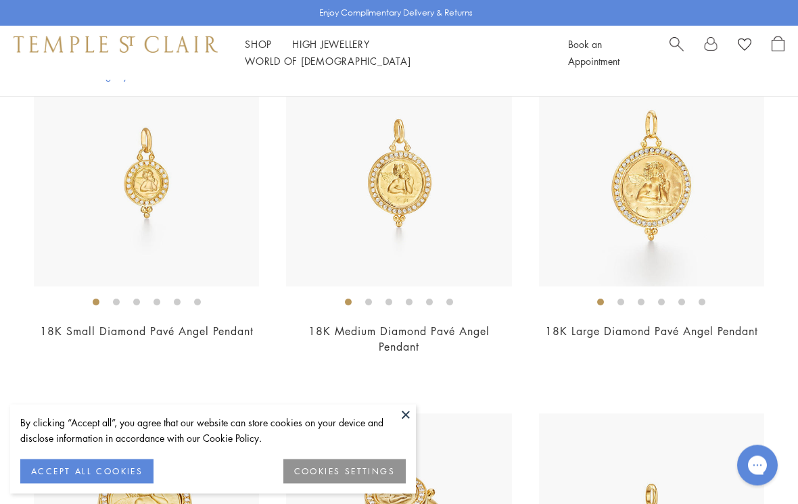
scroll to position [366, 0]
click at [134, 208] on img at bounding box center [146, 173] width 225 height 225
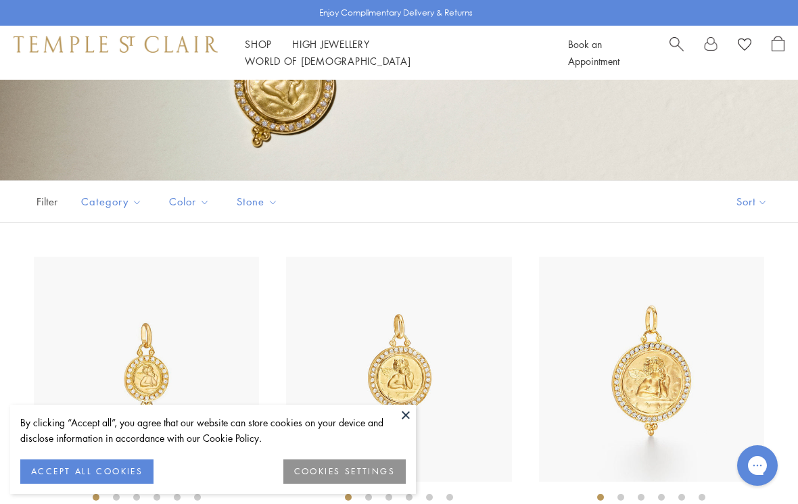
click at [400, 416] on button at bounding box center [406, 415] width 20 height 20
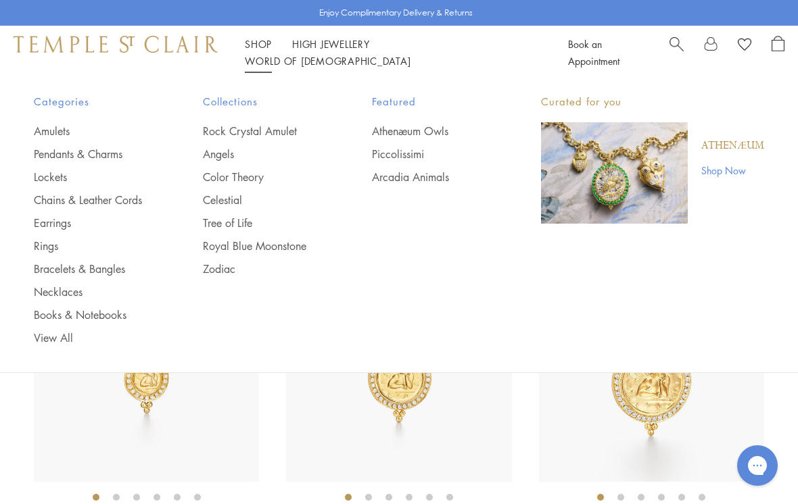
click at [93, 151] on link "Pendants & Charms" at bounding box center [91, 154] width 115 height 15
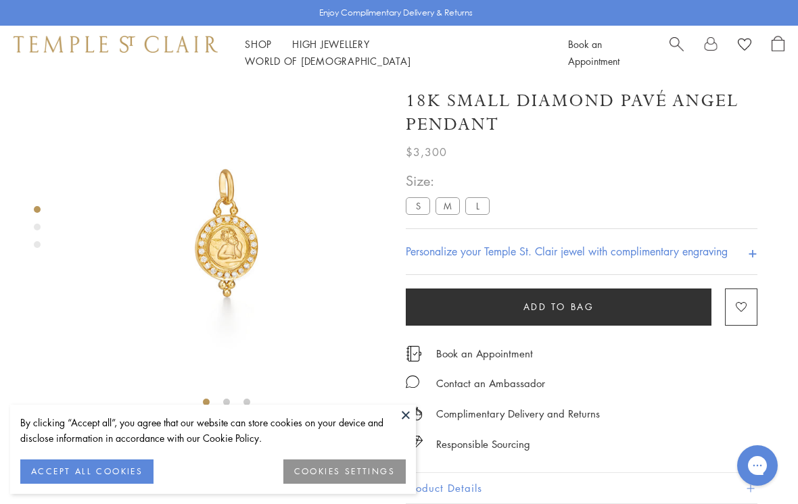
scroll to position [80, 0]
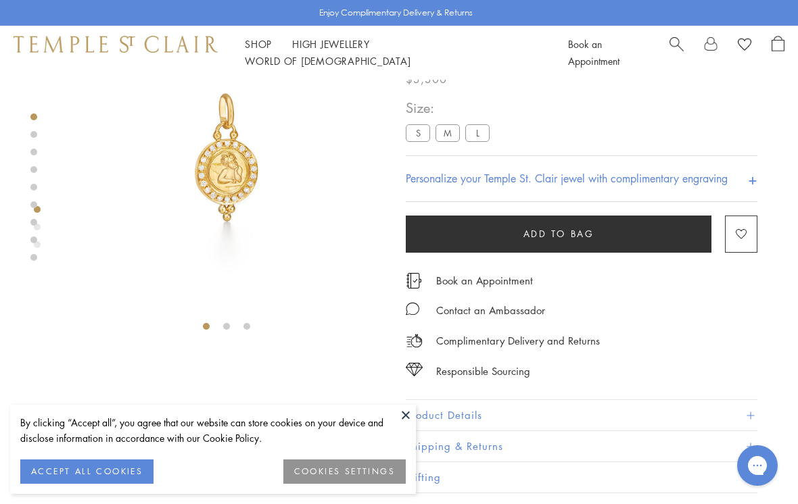
click at [396, 413] on button at bounding box center [406, 415] width 20 height 20
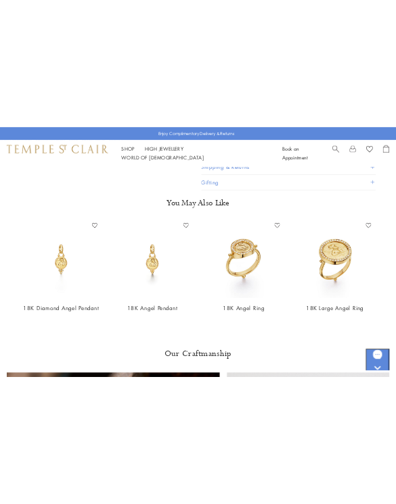
scroll to position [763, 0]
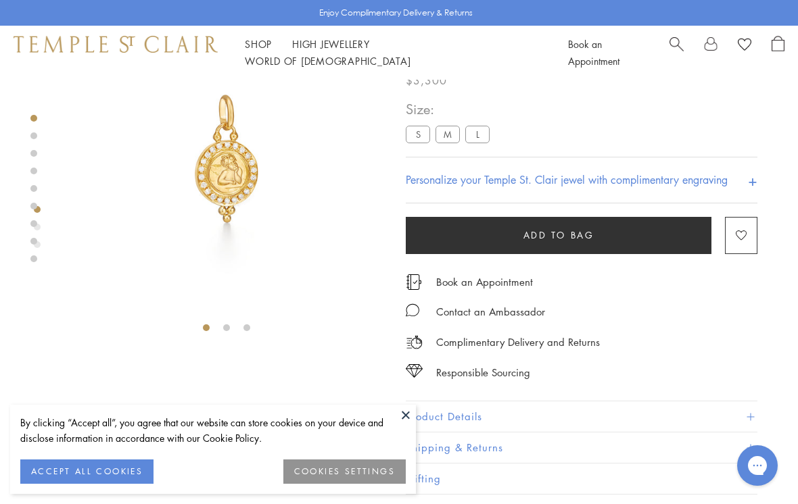
click at [404, 419] on button at bounding box center [406, 415] width 20 height 20
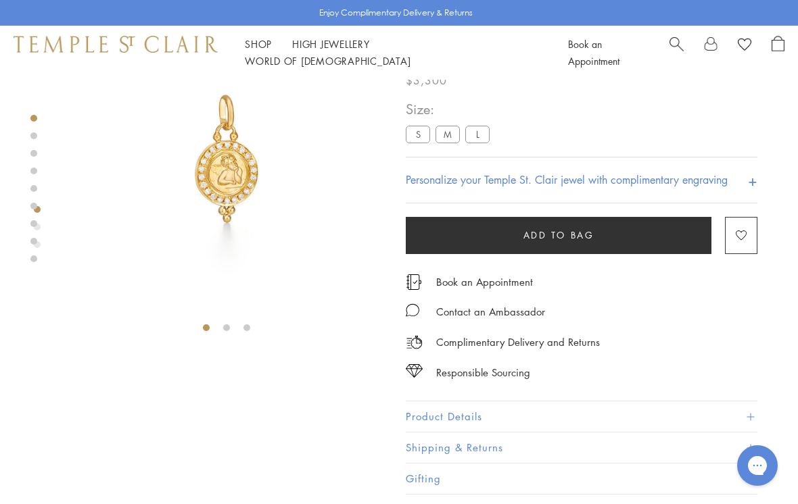
click at [427, 422] on button "Product Details" at bounding box center [582, 417] width 352 height 30
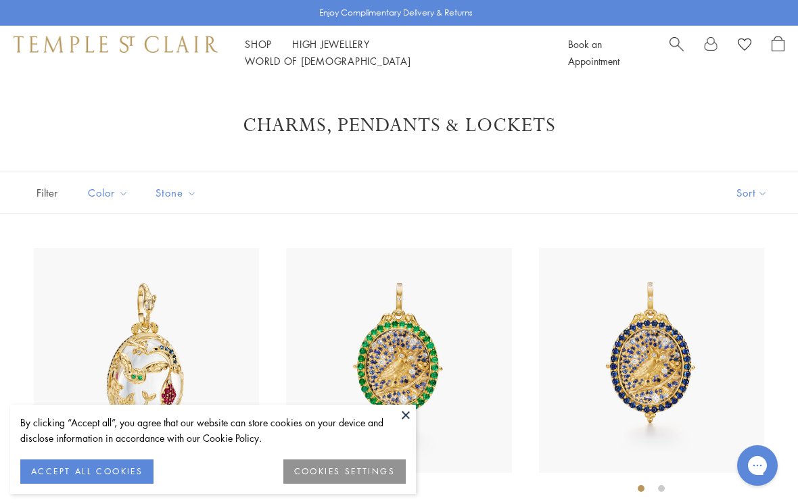
click at [400, 421] on button at bounding box center [406, 415] width 20 height 20
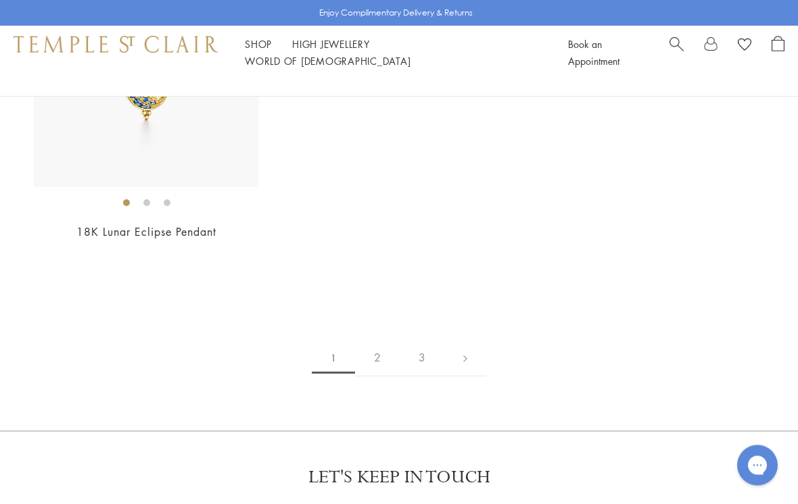
scroll to position [7424, 0]
click at [379, 341] on link "2" at bounding box center [377, 357] width 45 height 37
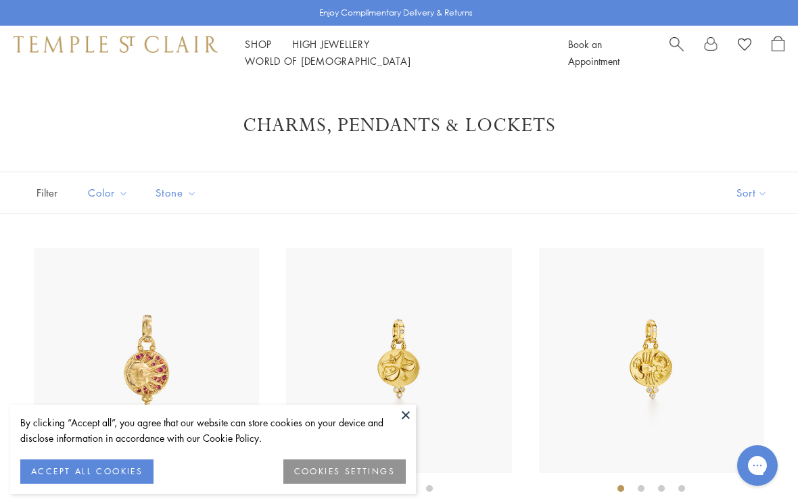
click at [405, 417] on button at bounding box center [406, 415] width 20 height 20
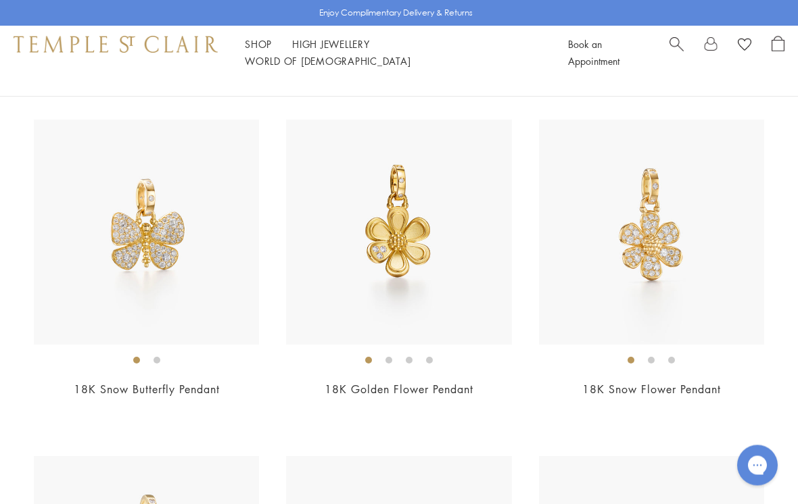
scroll to position [2486, 0]
click at [122, 233] on img at bounding box center [146, 233] width 225 height 225
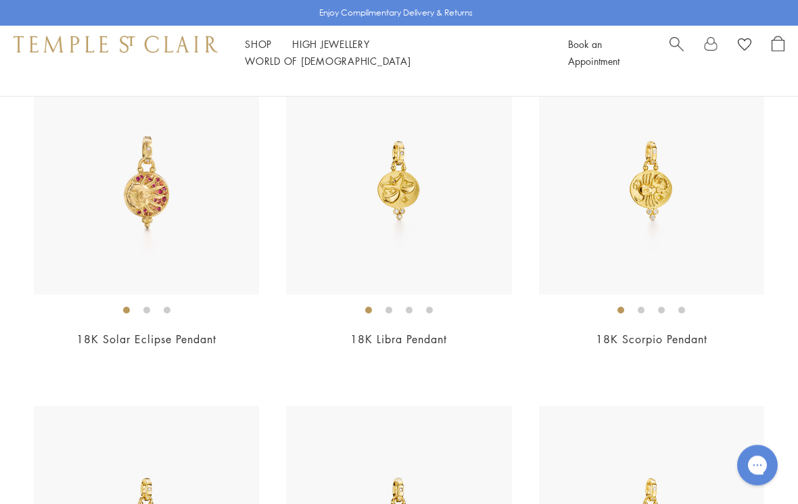
scroll to position [0, 0]
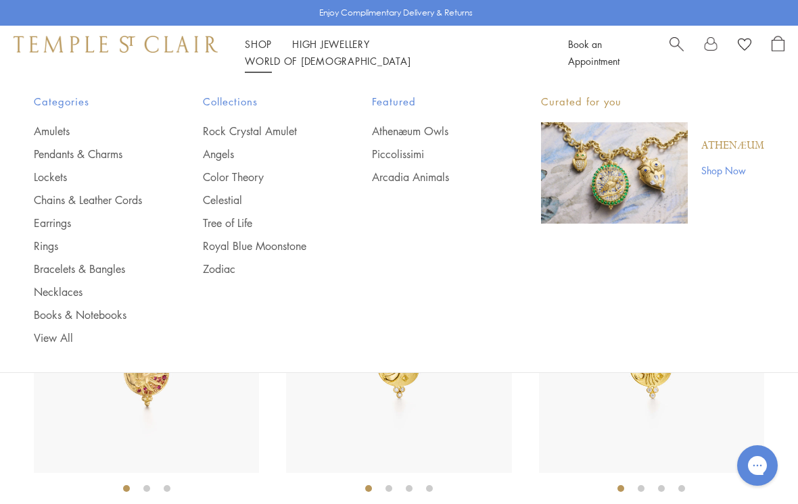
click at [211, 156] on link "Angels" at bounding box center [260, 154] width 115 height 15
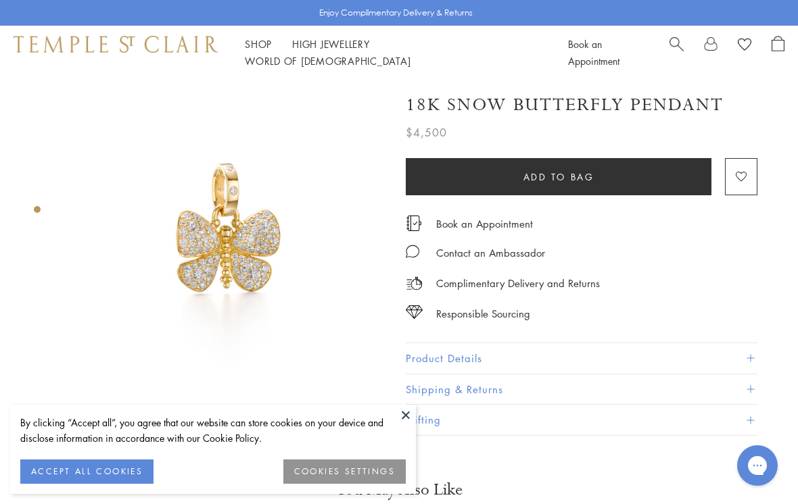
click at [406, 414] on button at bounding box center [406, 415] width 20 height 20
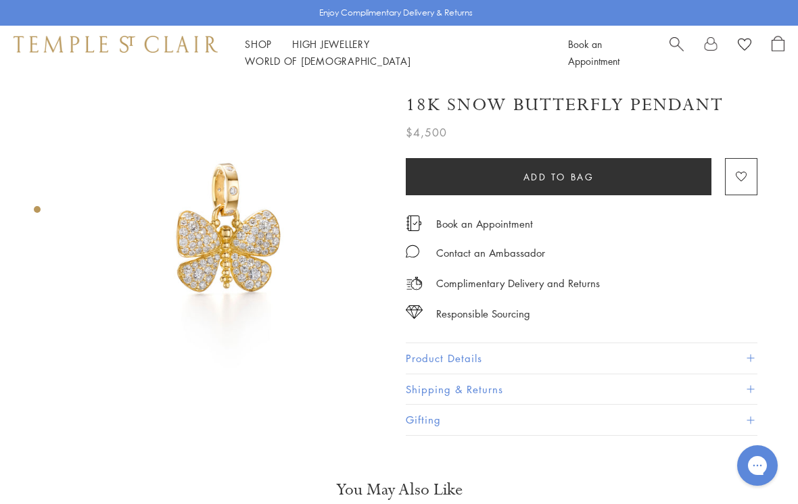
click at [410, 355] on button "Product Details" at bounding box center [582, 359] width 352 height 30
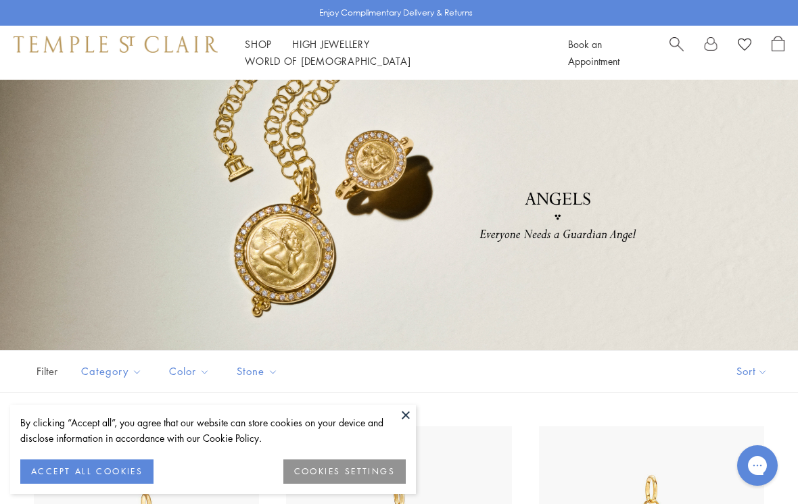
click at [410, 406] on button at bounding box center [406, 415] width 20 height 20
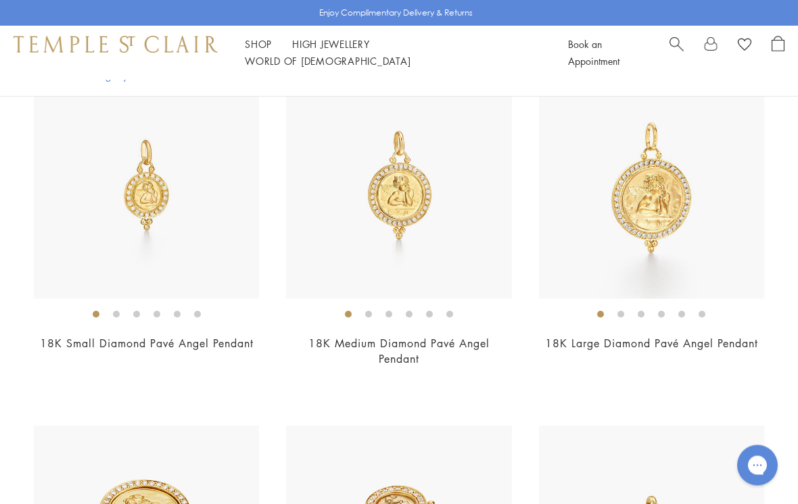
scroll to position [353, 0]
click at [149, 204] on img at bounding box center [146, 186] width 225 height 225
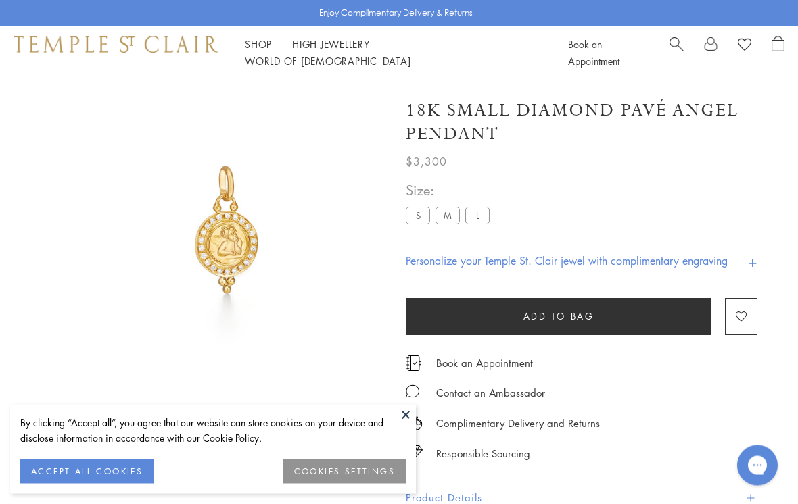
scroll to position [19, 0]
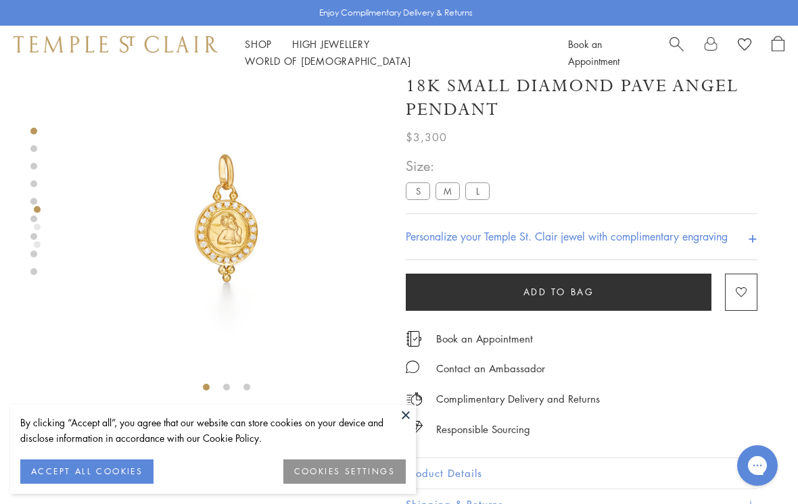
click at [400, 415] on button at bounding box center [406, 415] width 20 height 20
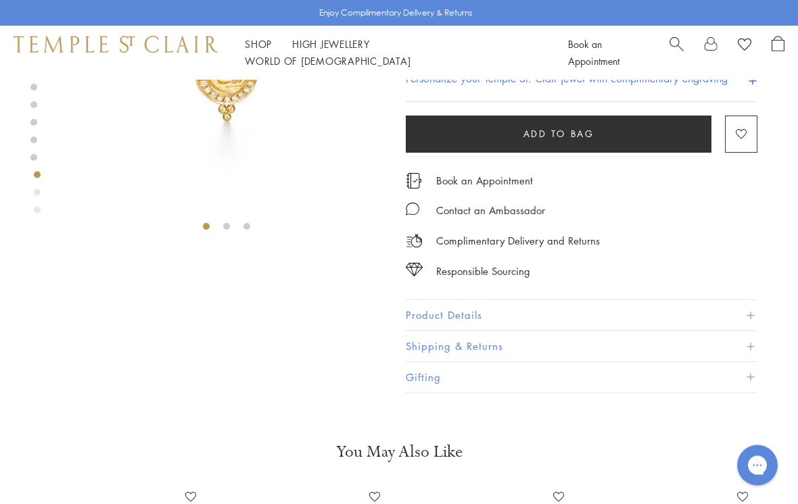
scroll to position [181, 0]
click at [416, 314] on button "Product Details" at bounding box center [582, 315] width 352 height 30
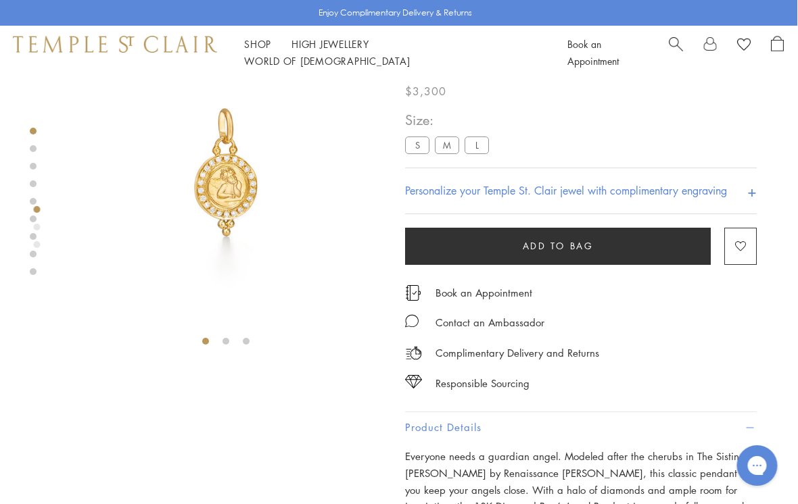
scroll to position [65, 1]
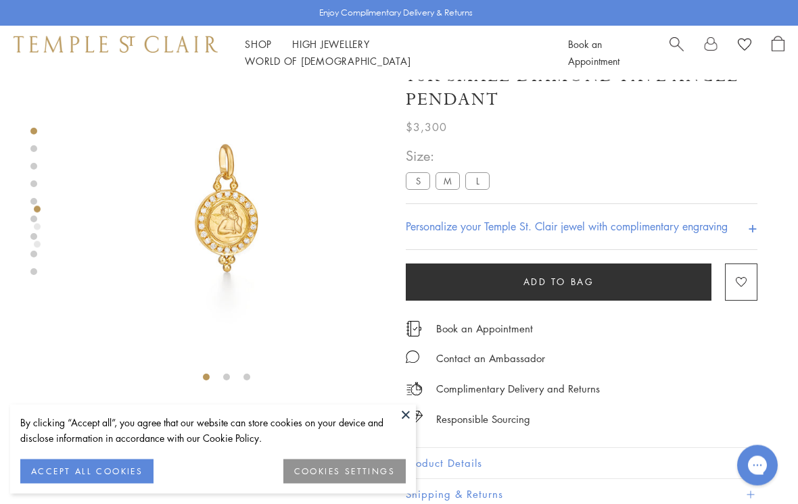
scroll to position [80, 0]
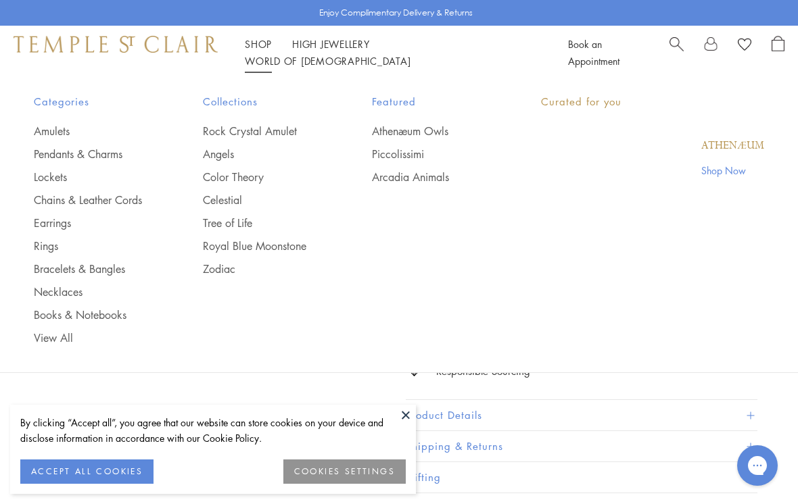
click at [250, 51] on link "Shop Shop" at bounding box center [258, 44] width 27 height 14
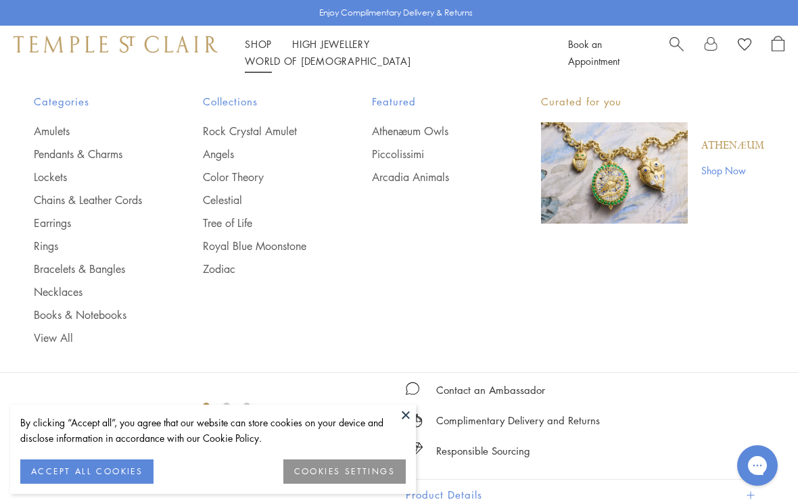
click at [93, 203] on link "Chains & Leather Cords" at bounding box center [91, 200] width 115 height 15
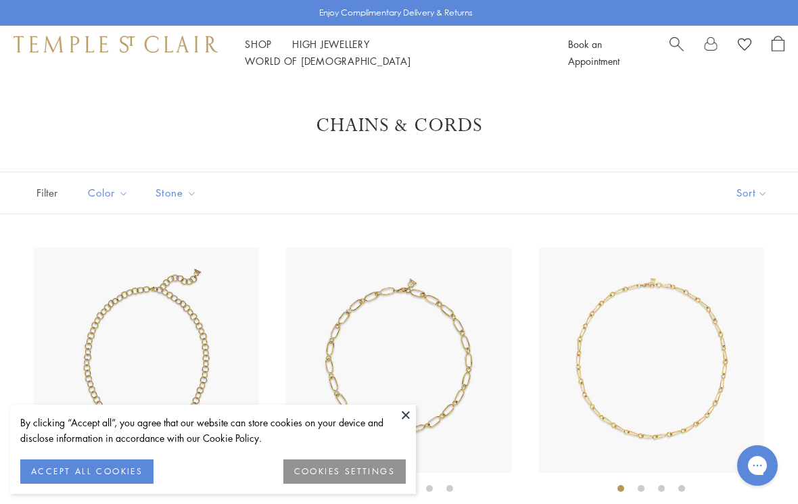
click at [404, 418] on button at bounding box center [406, 415] width 20 height 20
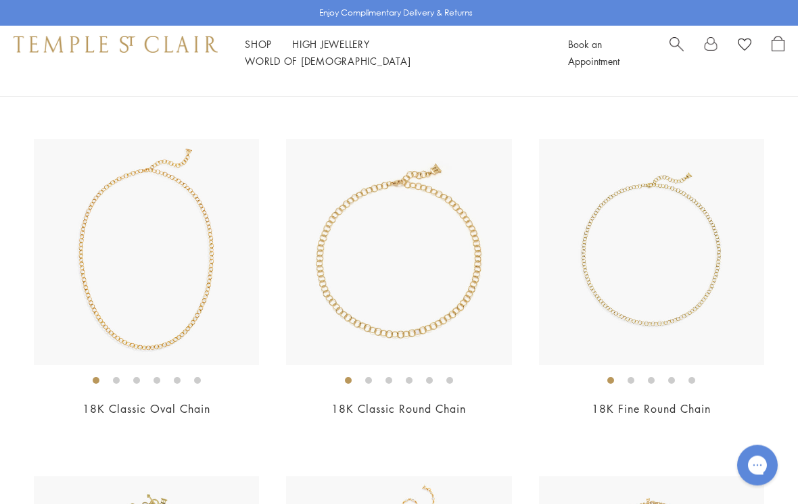
scroll to position [782, 0]
click at [703, 275] on img at bounding box center [651, 251] width 225 height 225
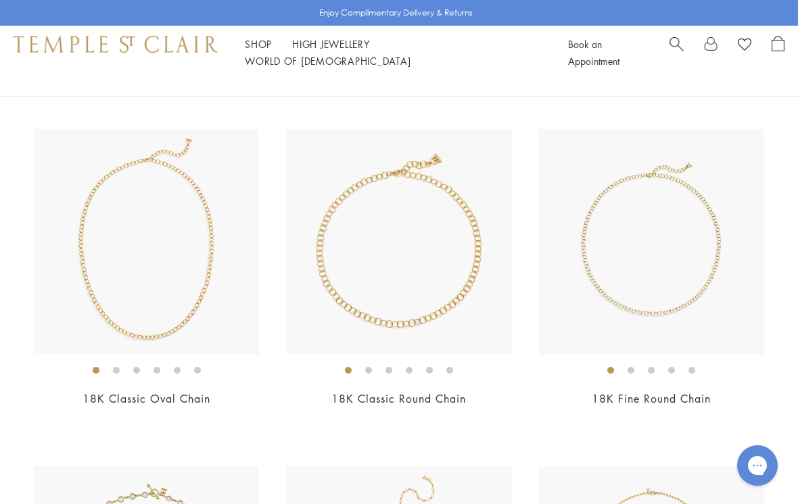
click at [96, 263] on img at bounding box center [146, 241] width 225 height 225
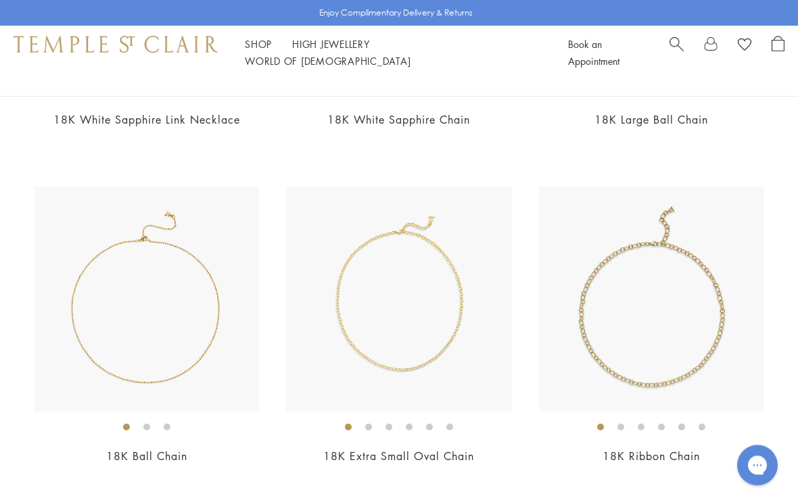
scroll to position [1427, 0]
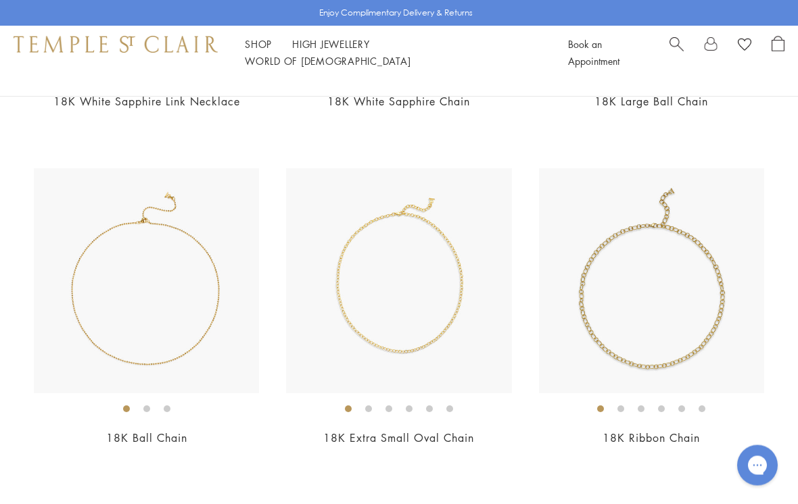
click at [344, 315] on img at bounding box center [398, 281] width 225 height 225
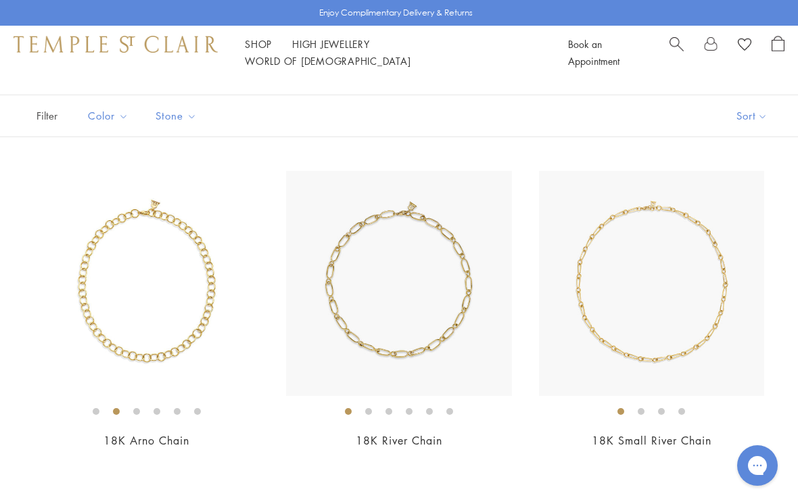
scroll to position [0, 0]
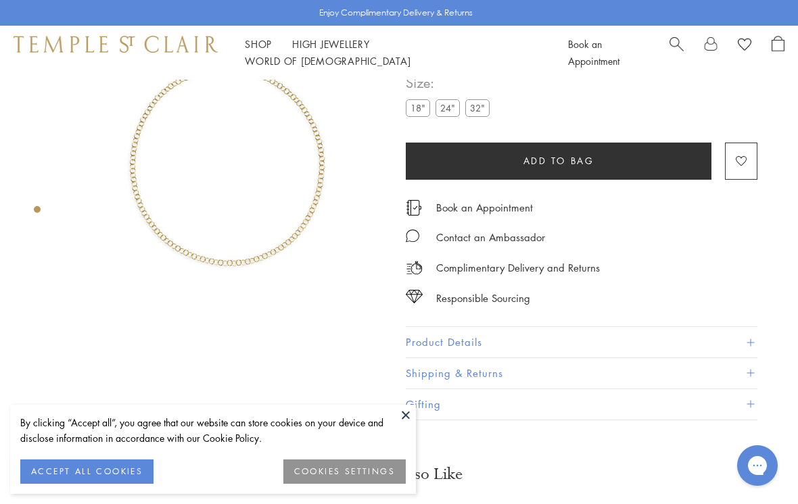
scroll to position [80, 0]
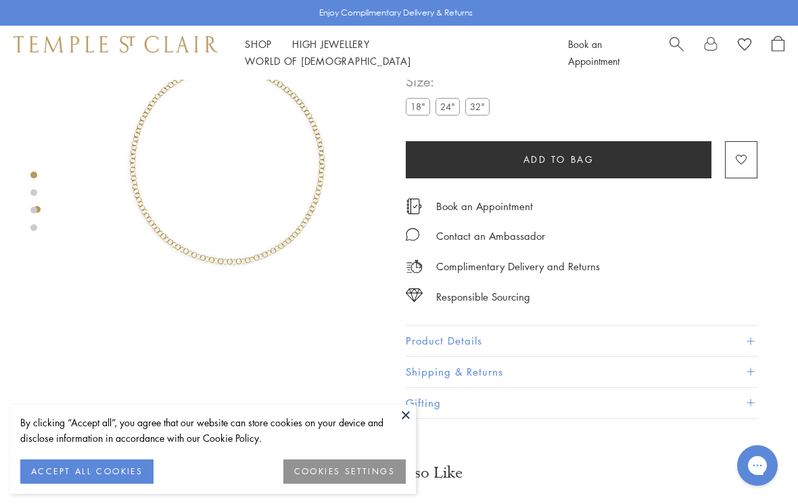
click at [406, 421] on button at bounding box center [406, 415] width 20 height 20
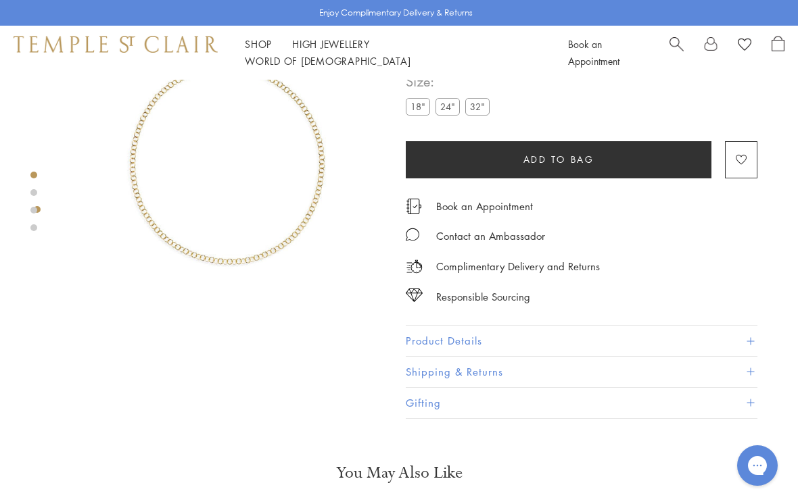
click at [168, 202] on img at bounding box center [227, 159] width 318 height 318
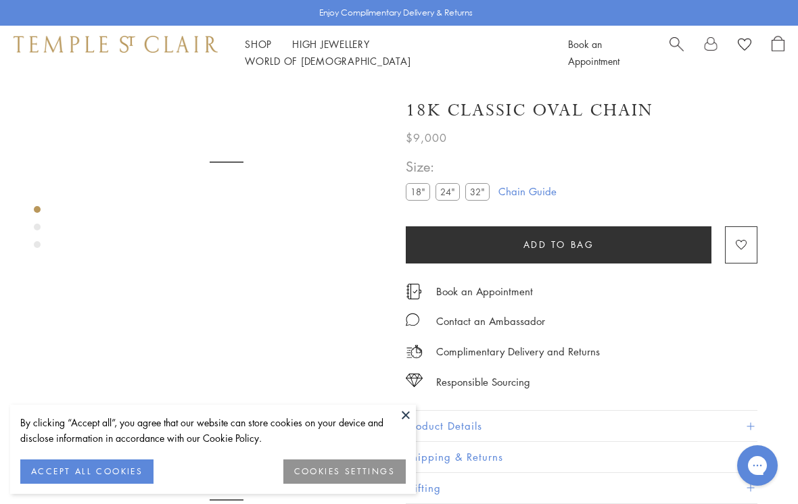
scroll to position [80, 0]
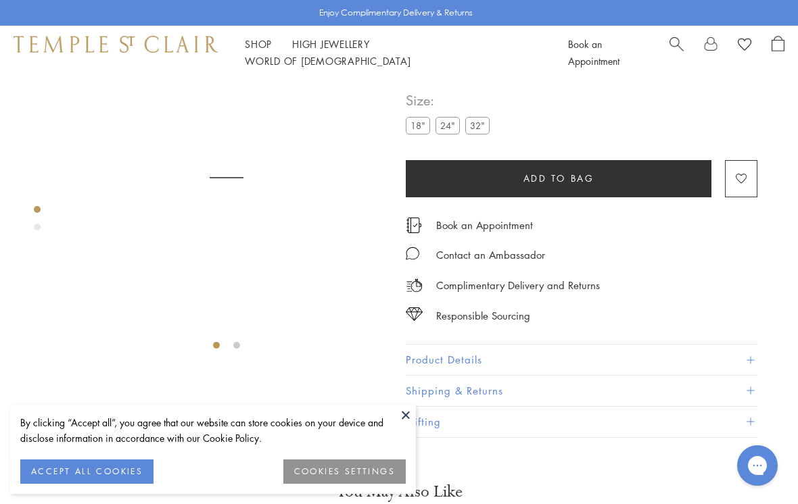
scroll to position [80, 0]
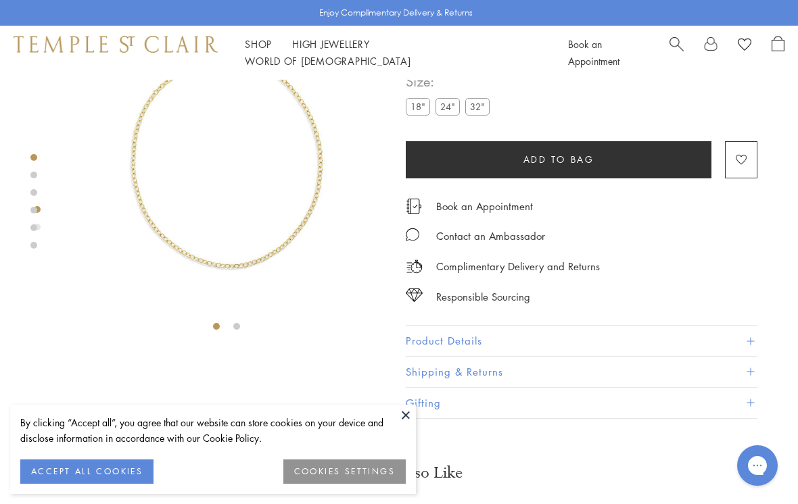
click at [402, 415] on button at bounding box center [406, 415] width 20 height 20
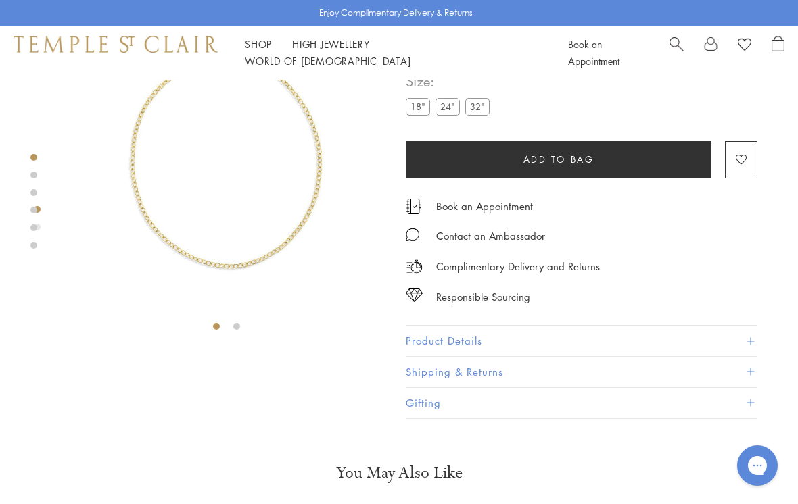
click at [166, 219] on img at bounding box center [226, 159] width 318 height 318
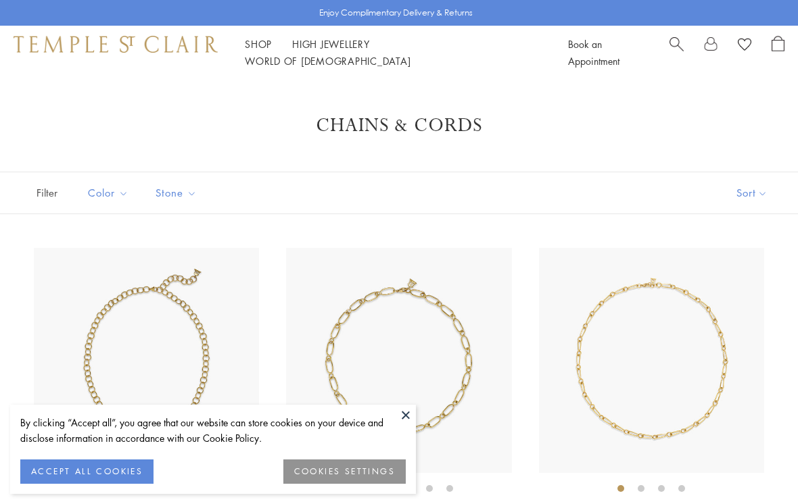
click at [400, 412] on button at bounding box center [406, 415] width 20 height 20
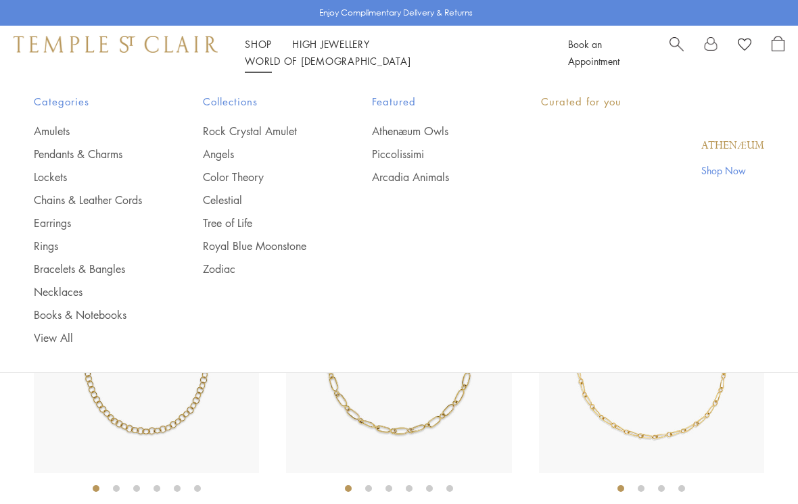
click at [256, 51] on link "Shop Shop" at bounding box center [258, 44] width 27 height 14
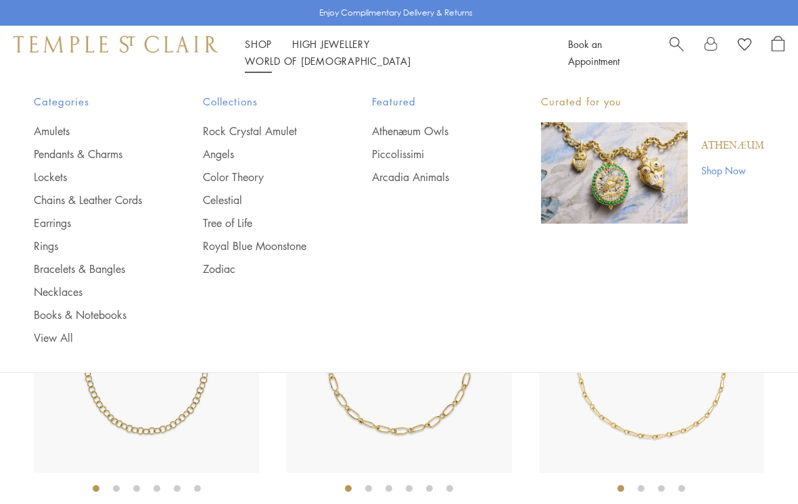
click at [45, 222] on link "Earrings" at bounding box center [91, 223] width 115 height 15
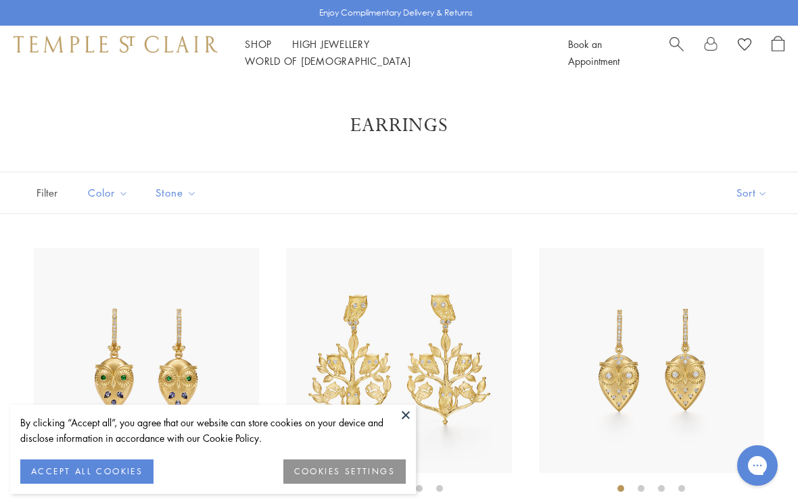
click at [404, 411] on button at bounding box center [406, 415] width 20 height 20
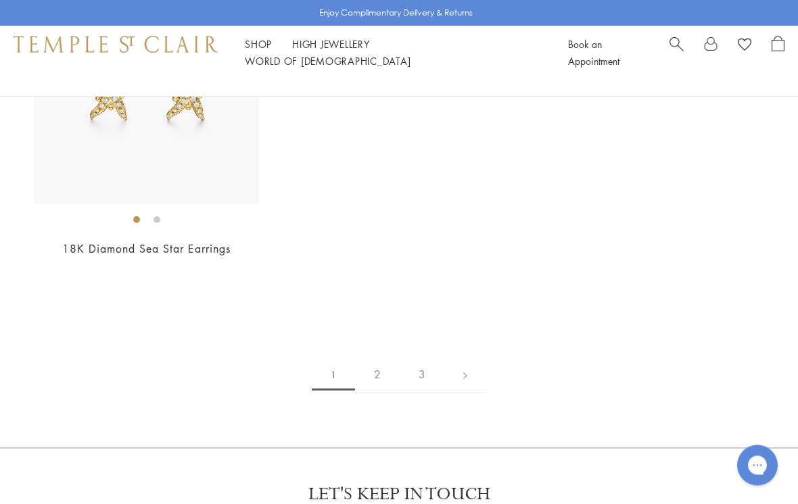
scroll to position [6028, 0]
click at [375, 366] on link "2" at bounding box center [377, 374] width 45 height 37
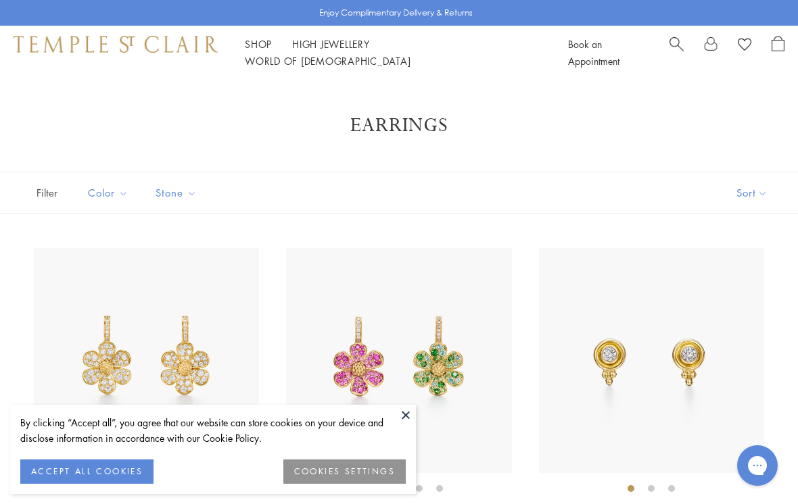
click at [401, 414] on button at bounding box center [406, 415] width 20 height 20
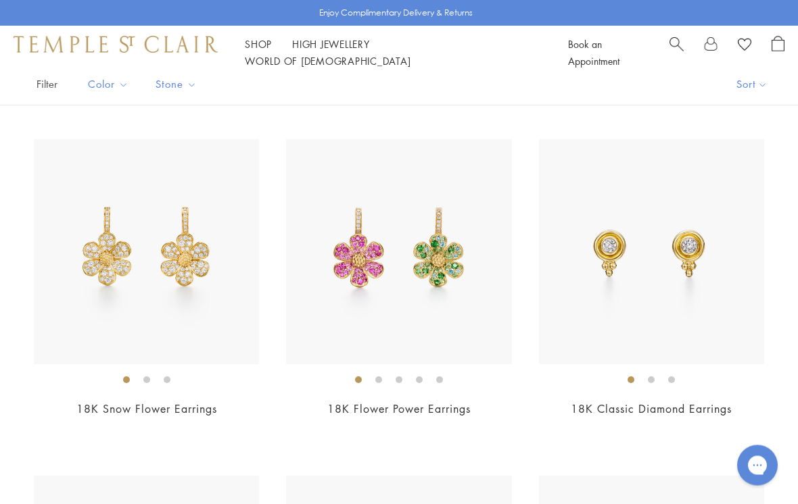
scroll to position [109, 0]
click at [97, 283] on img at bounding box center [146, 251] width 225 height 225
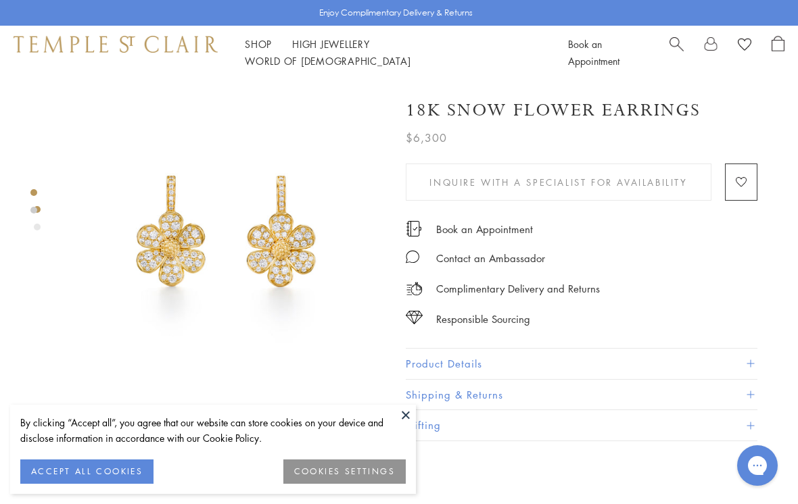
click at [417, 419] on button "Gifting" at bounding box center [582, 425] width 352 height 30
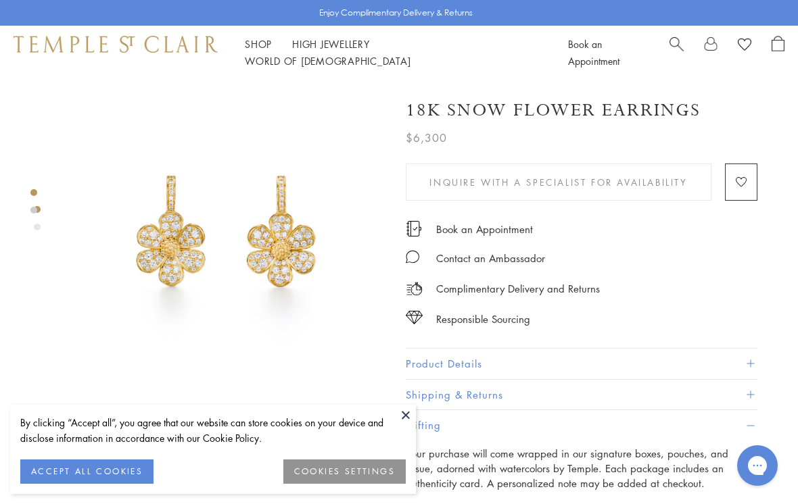
click at [398, 421] on button at bounding box center [406, 415] width 20 height 20
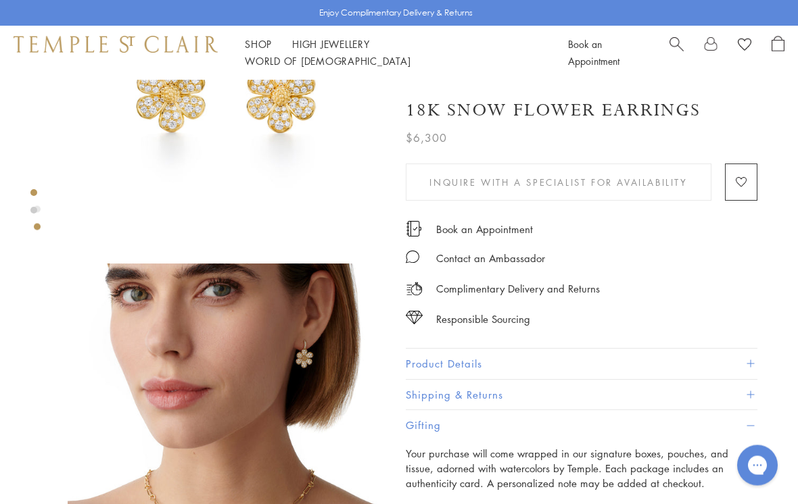
scroll to position [155, 0]
click at [750, 360] on span at bounding box center [750, 363] width 7 height 7
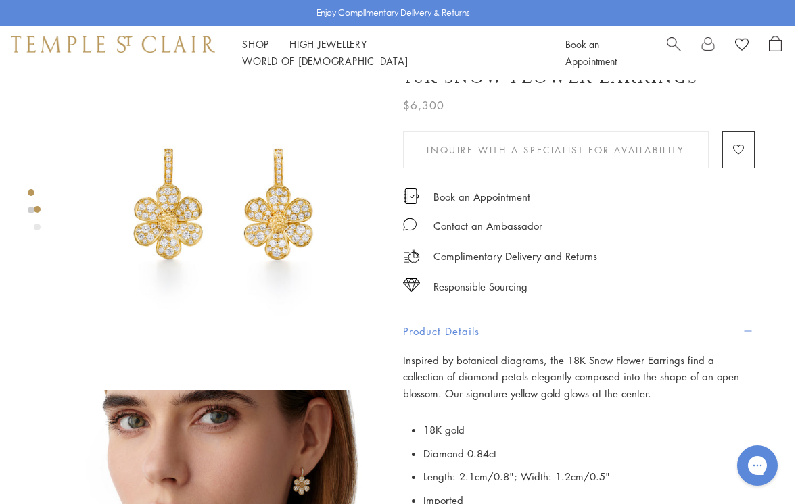
scroll to position [28, 3]
click at [160, 221] on img at bounding box center [224, 211] width 318 height 318
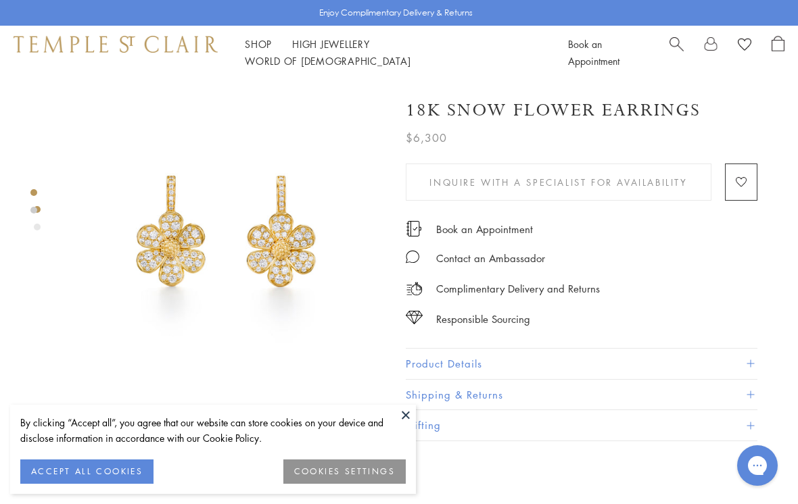
click at [412, 411] on button at bounding box center [406, 415] width 20 height 20
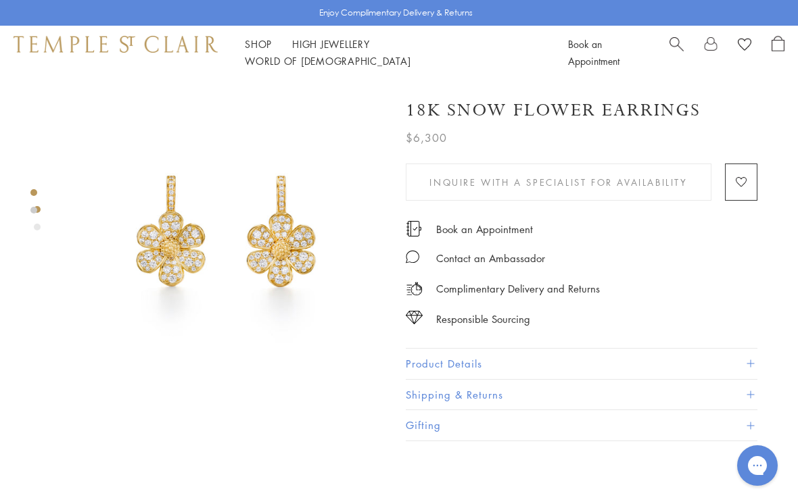
click at [268, 50] on link "Shop Shop" at bounding box center [258, 44] width 27 height 14
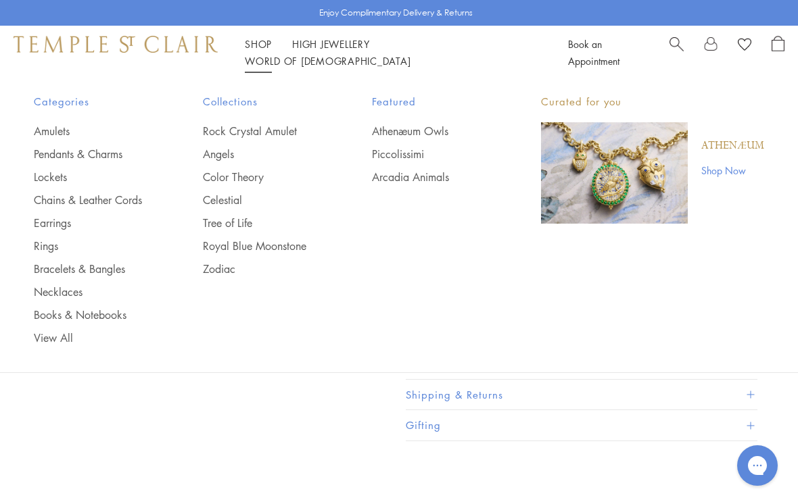
click at [104, 271] on link "Bracelets & Bangles" at bounding box center [91, 269] width 115 height 15
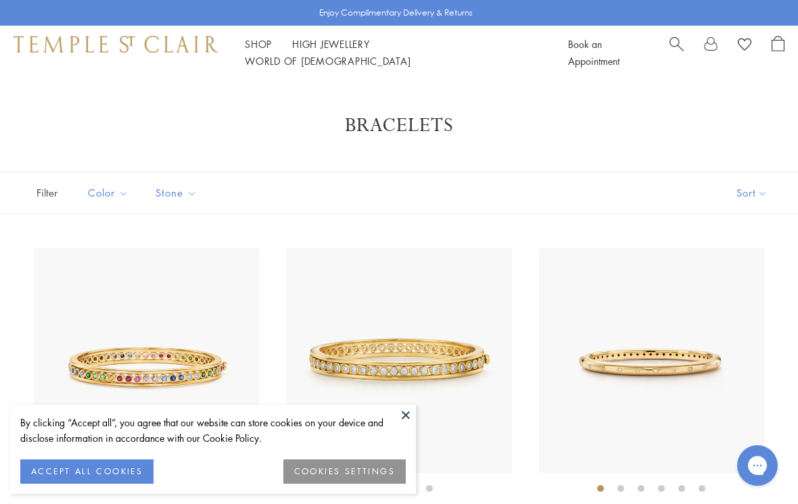
click at [406, 411] on button at bounding box center [406, 415] width 20 height 20
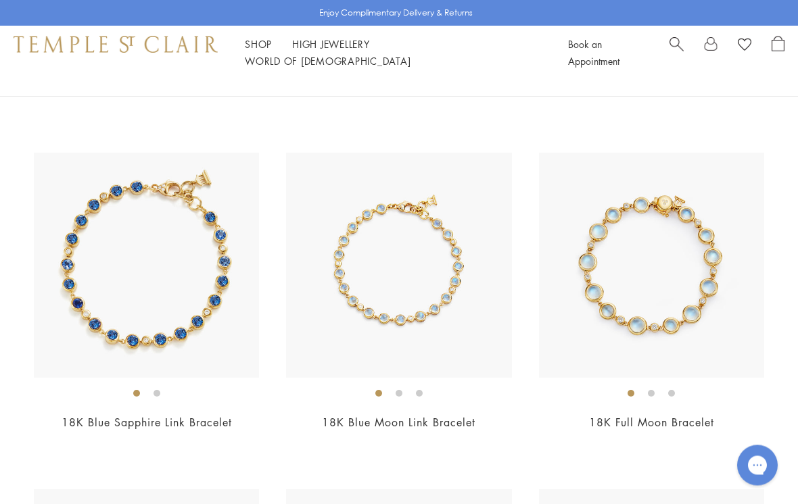
scroll to position [2791, 0]
click at [357, 284] on img at bounding box center [398, 265] width 225 height 225
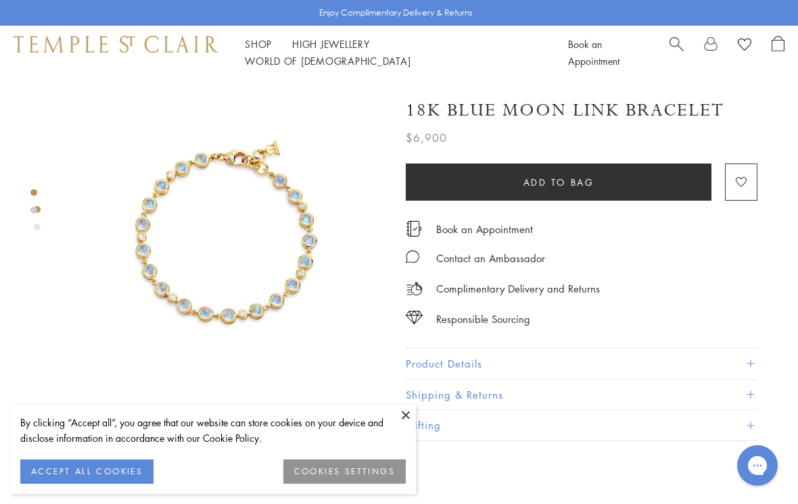
click at [402, 419] on button at bounding box center [406, 415] width 20 height 20
click at [404, 414] on button at bounding box center [406, 415] width 20 height 20
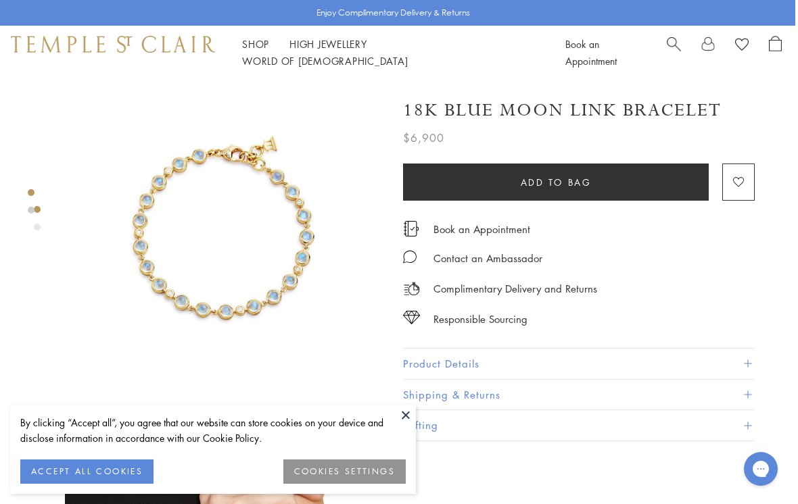
scroll to position [3, 3]
